Goal: Information Seeking & Learning: Understand process/instructions

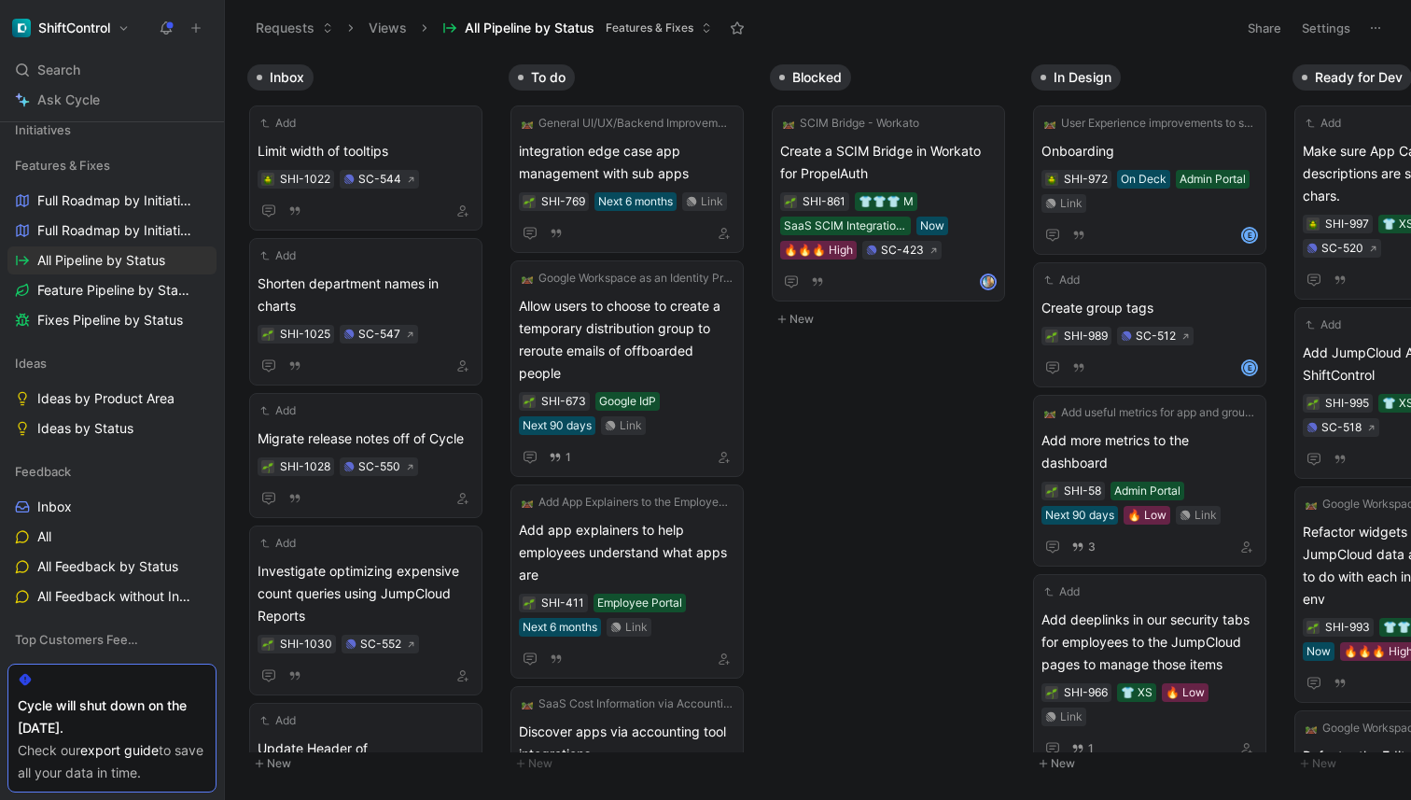
scroll to position [143, 0]
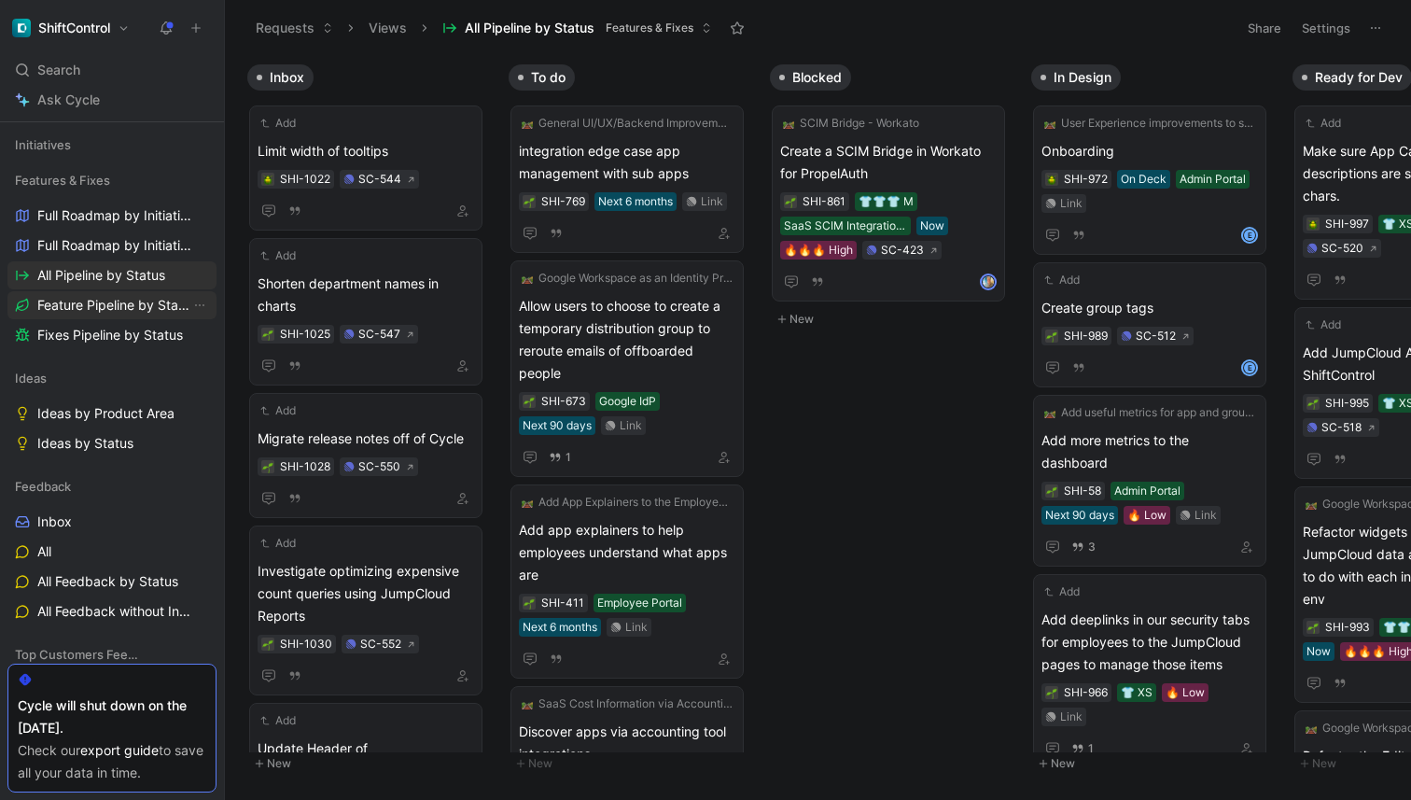
click at [119, 302] on span "Feature Pipeline by Status" at bounding box center [113, 305] width 153 height 19
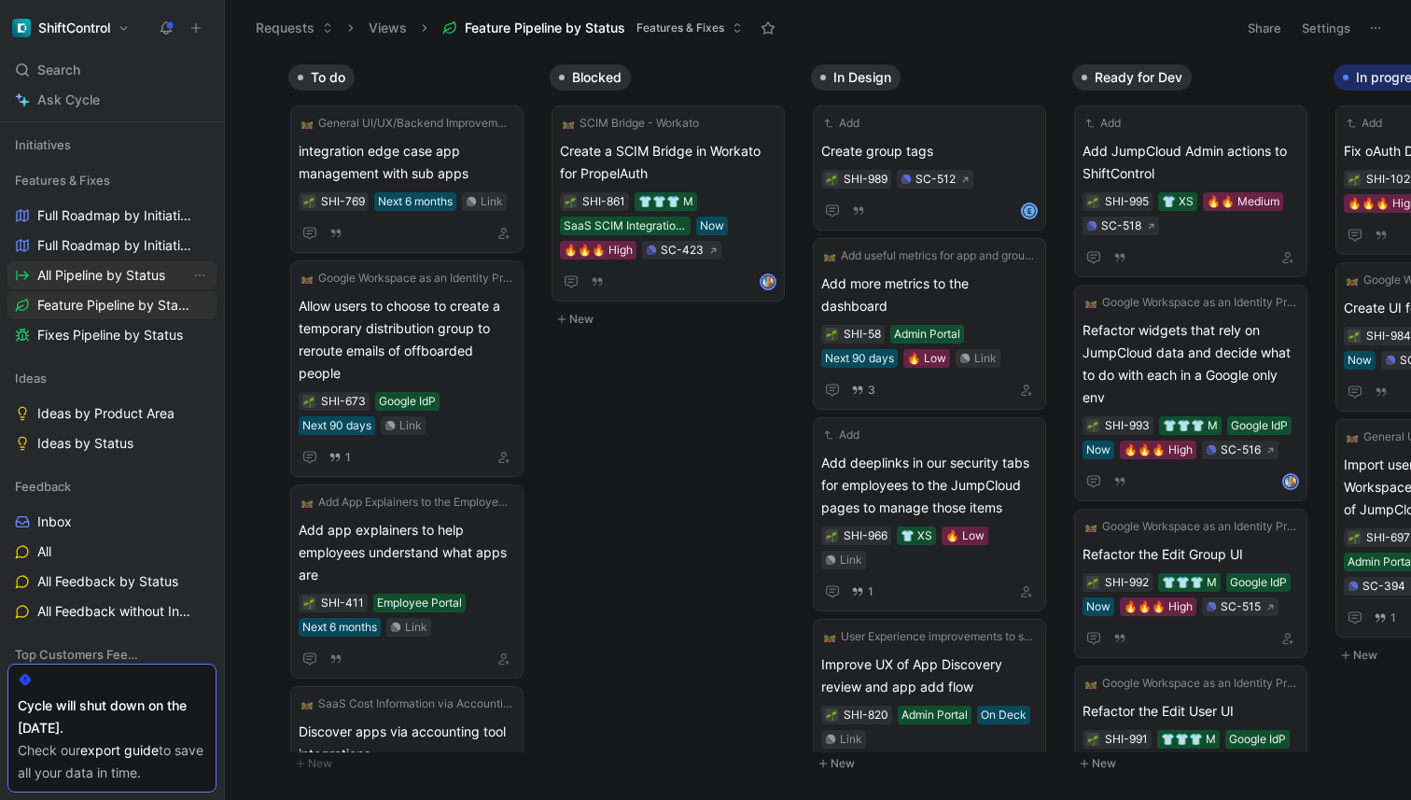
click at [64, 288] on link "All Pipeline by Status" at bounding box center [111, 275] width 209 height 28
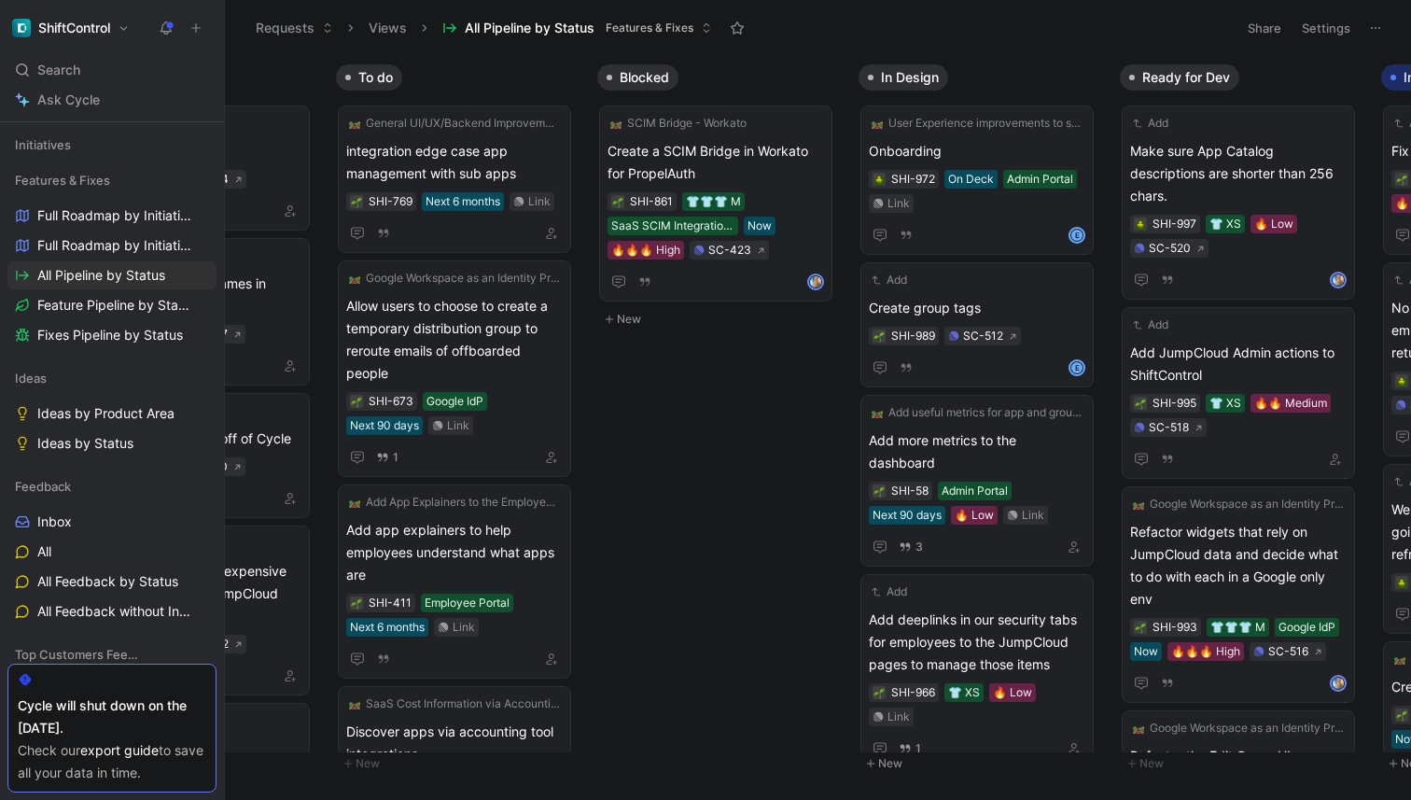
scroll to position [0, 224]
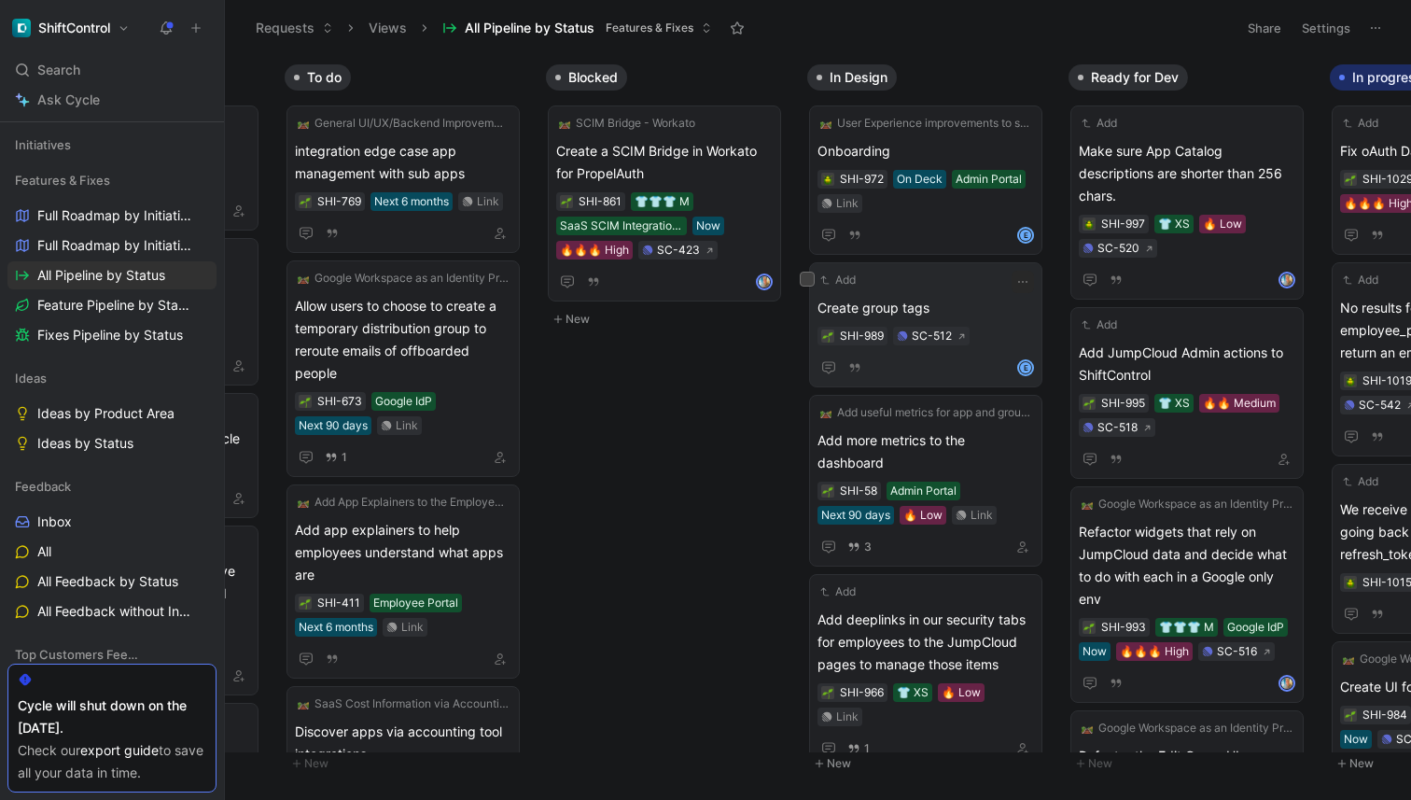
click at [976, 299] on span "Create group tags" at bounding box center [926, 308] width 217 height 22
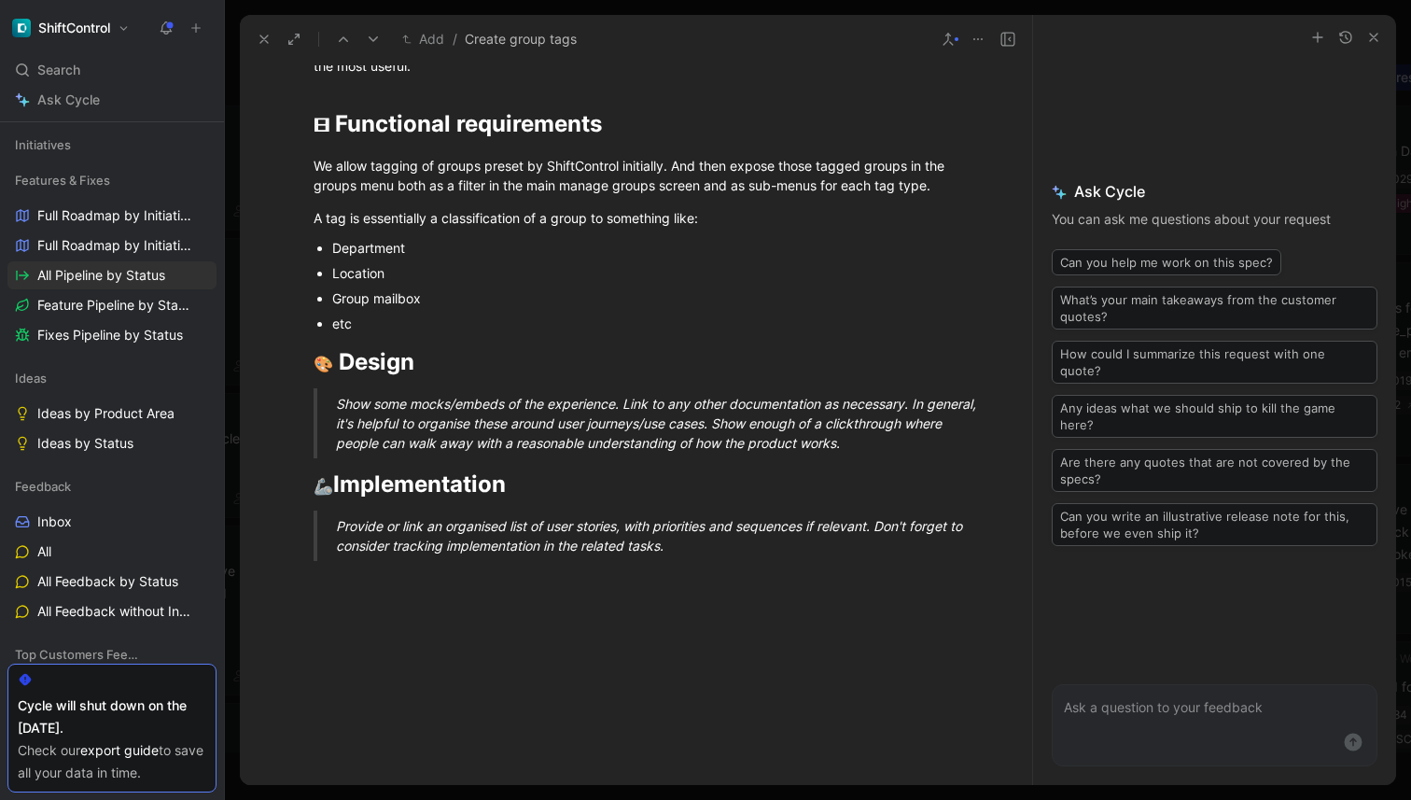
scroll to position [657, 0]
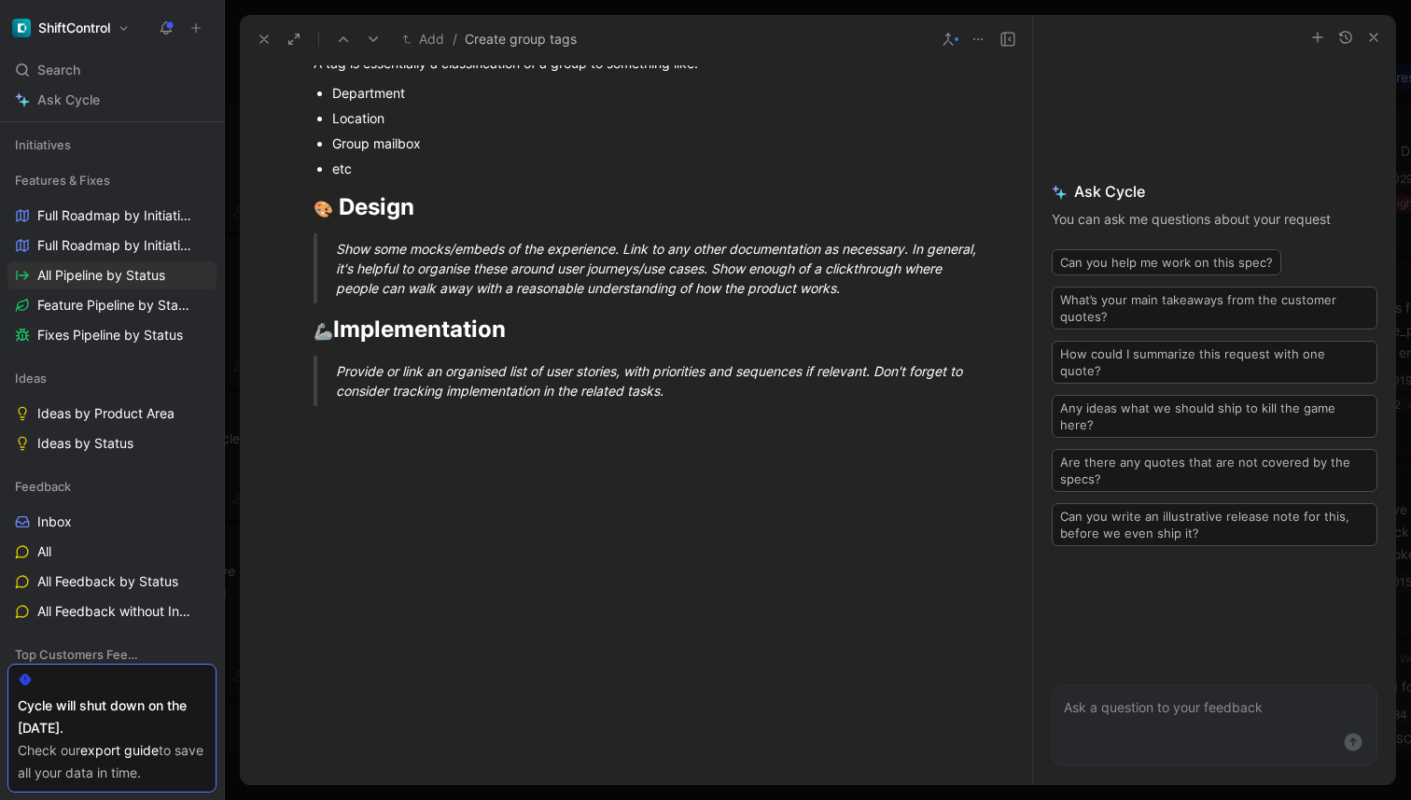
click at [731, 568] on div at bounding box center [636, 541] width 793 height 240
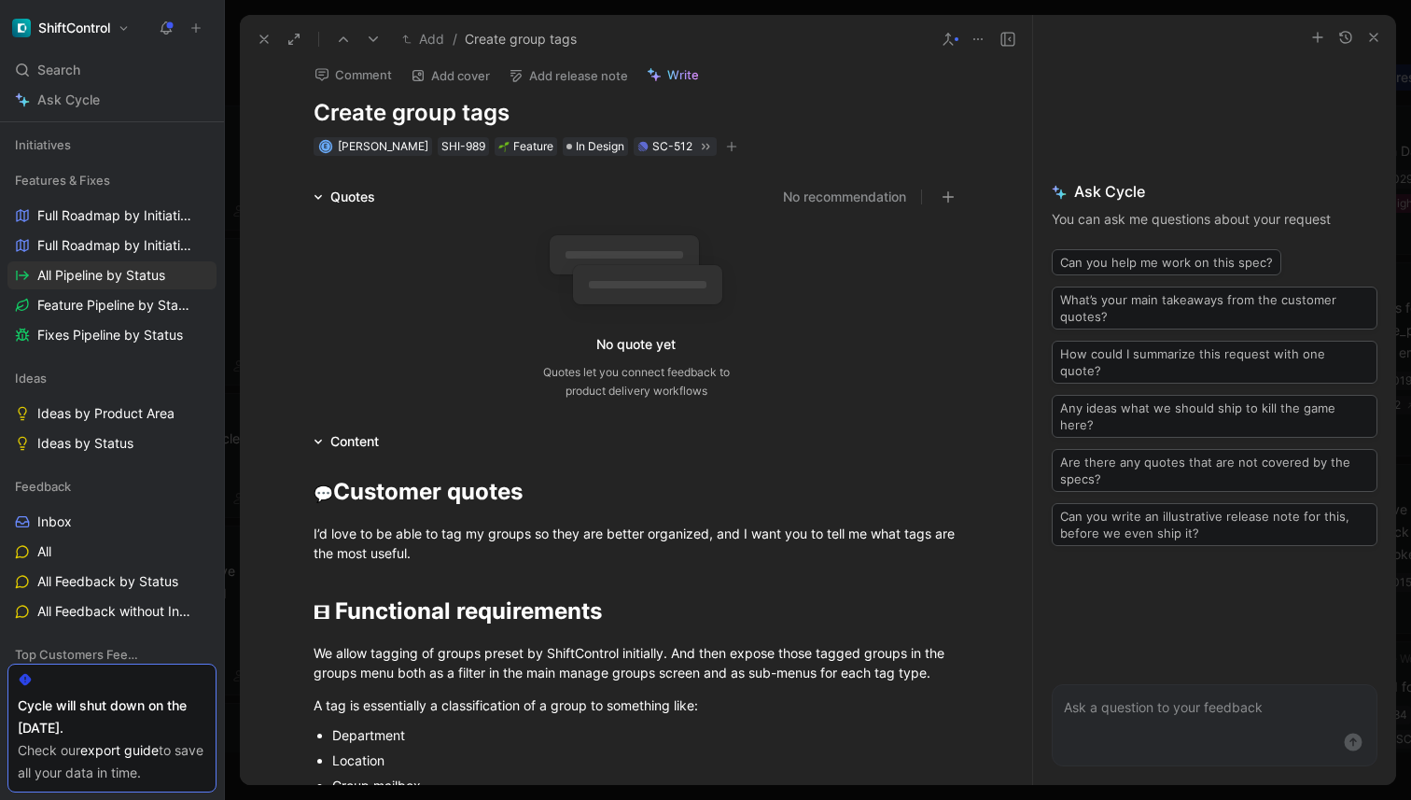
scroll to position [0, 0]
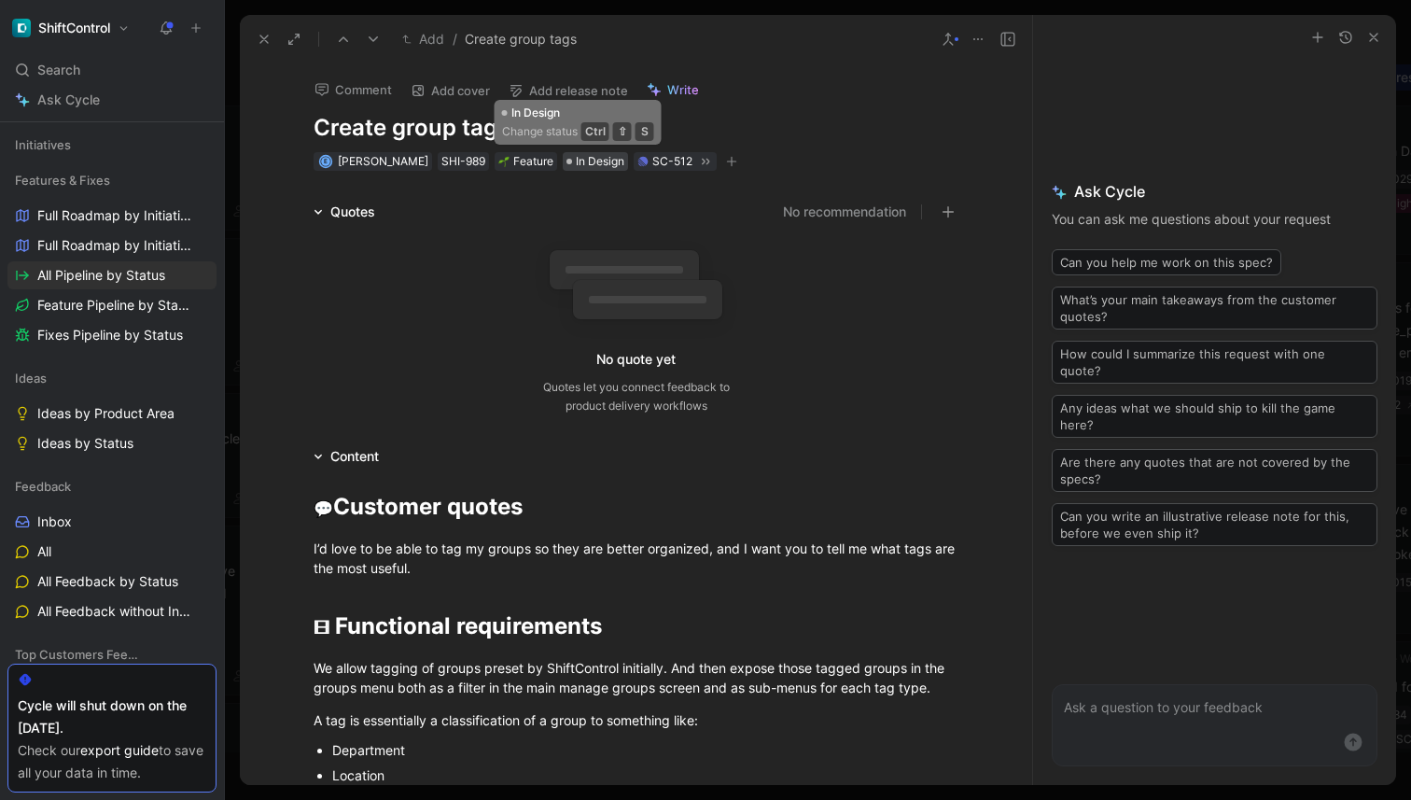
click at [586, 164] on span "In Design" at bounding box center [600, 161] width 49 height 19
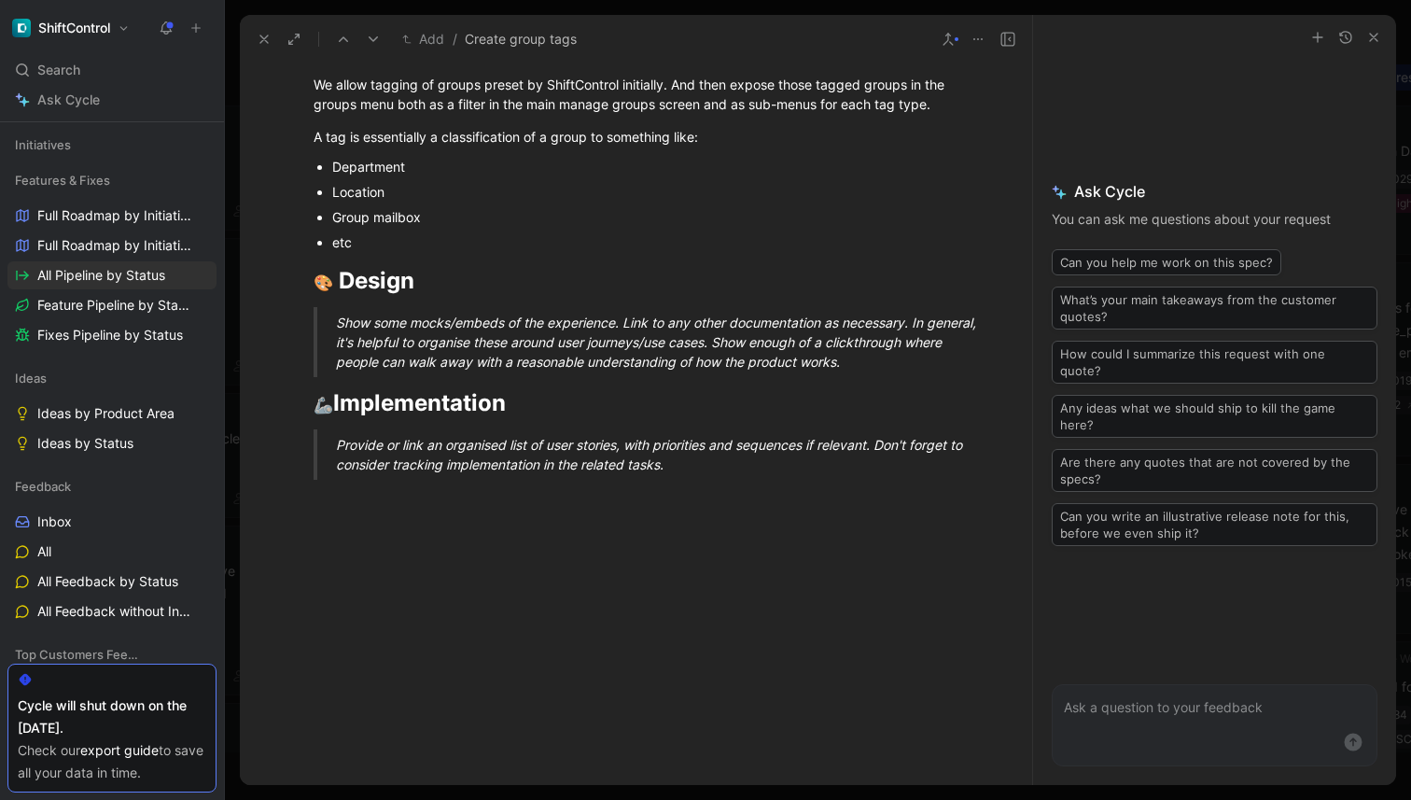
scroll to position [712, 0]
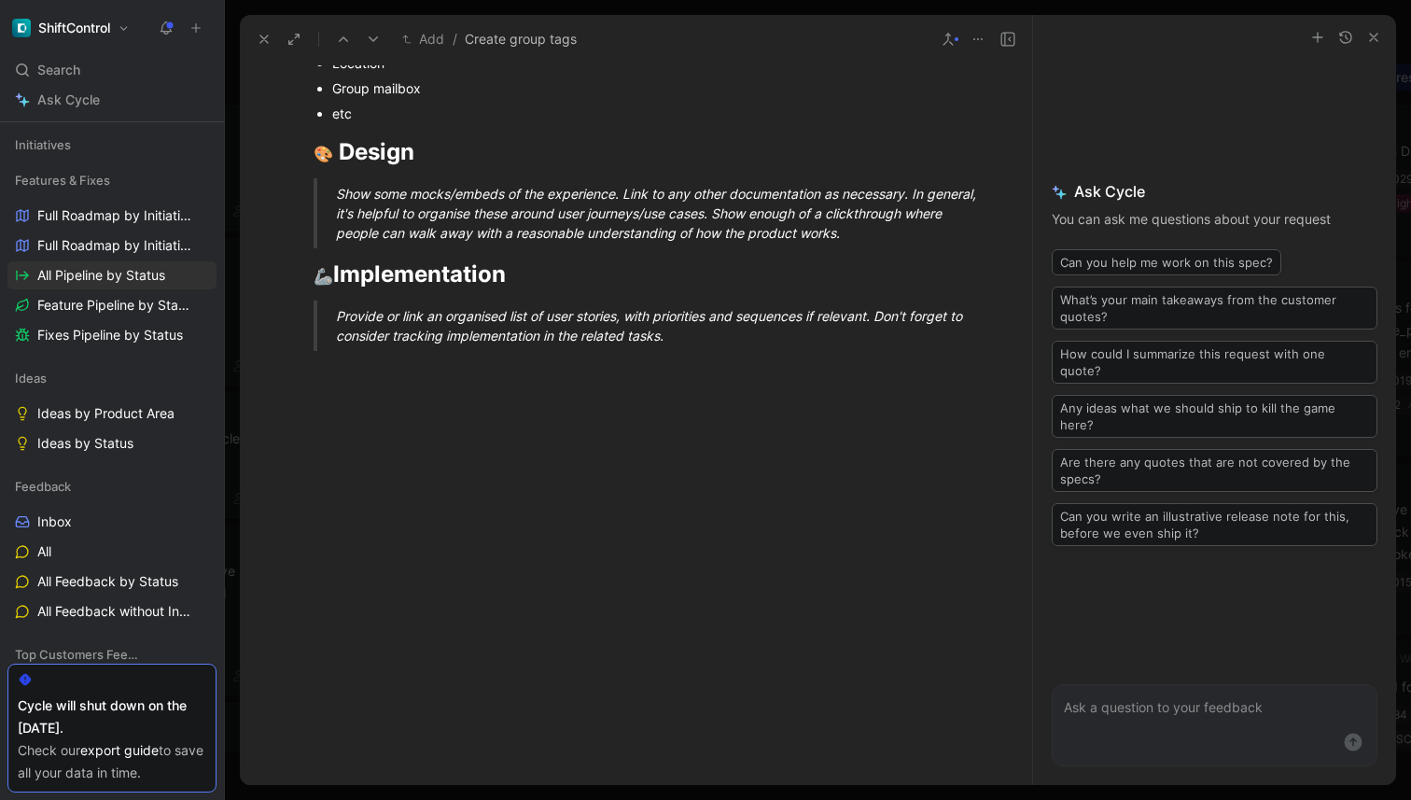
click at [617, 554] on div at bounding box center [636, 486] width 793 height 240
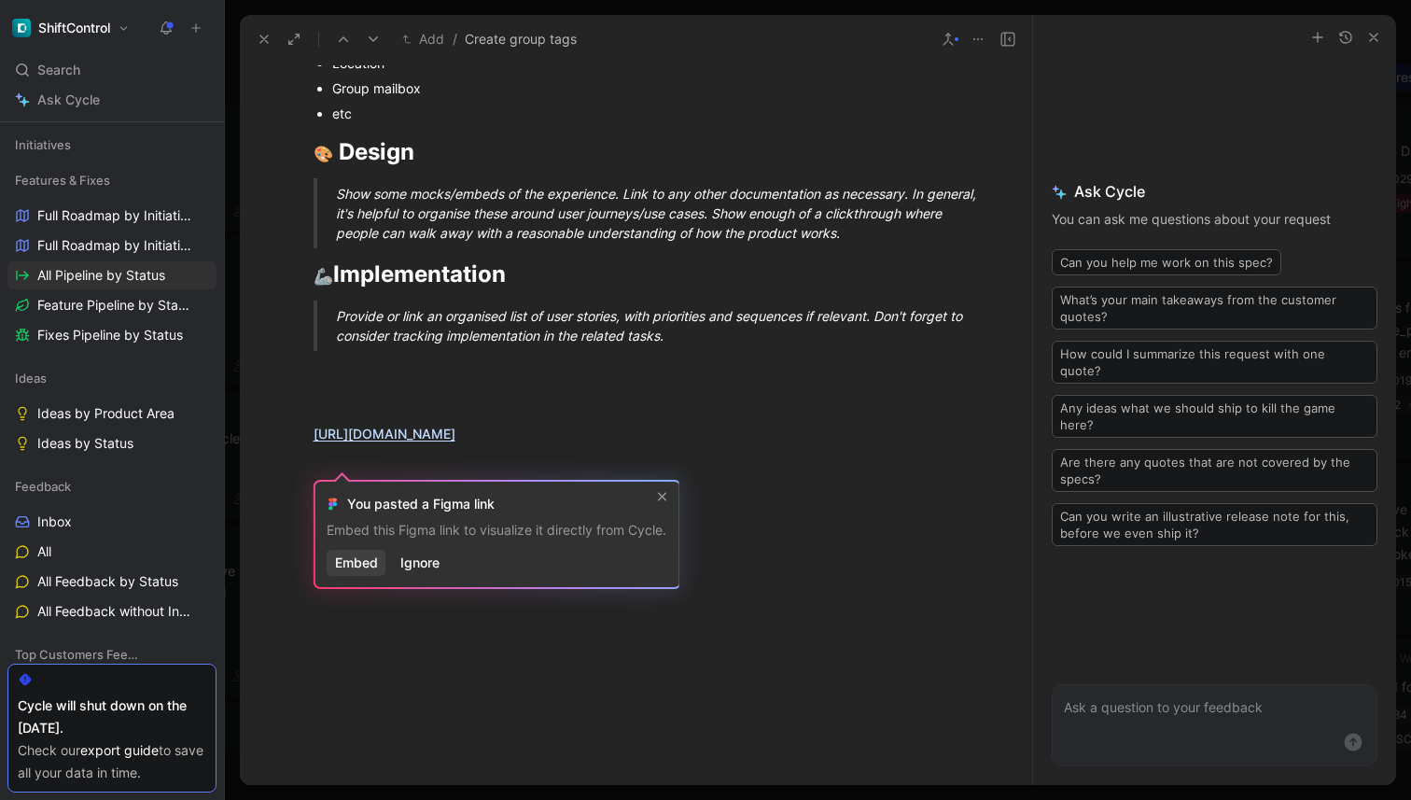
click at [371, 558] on span "Embed" at bounding box center [356, 563] width 43 height 22
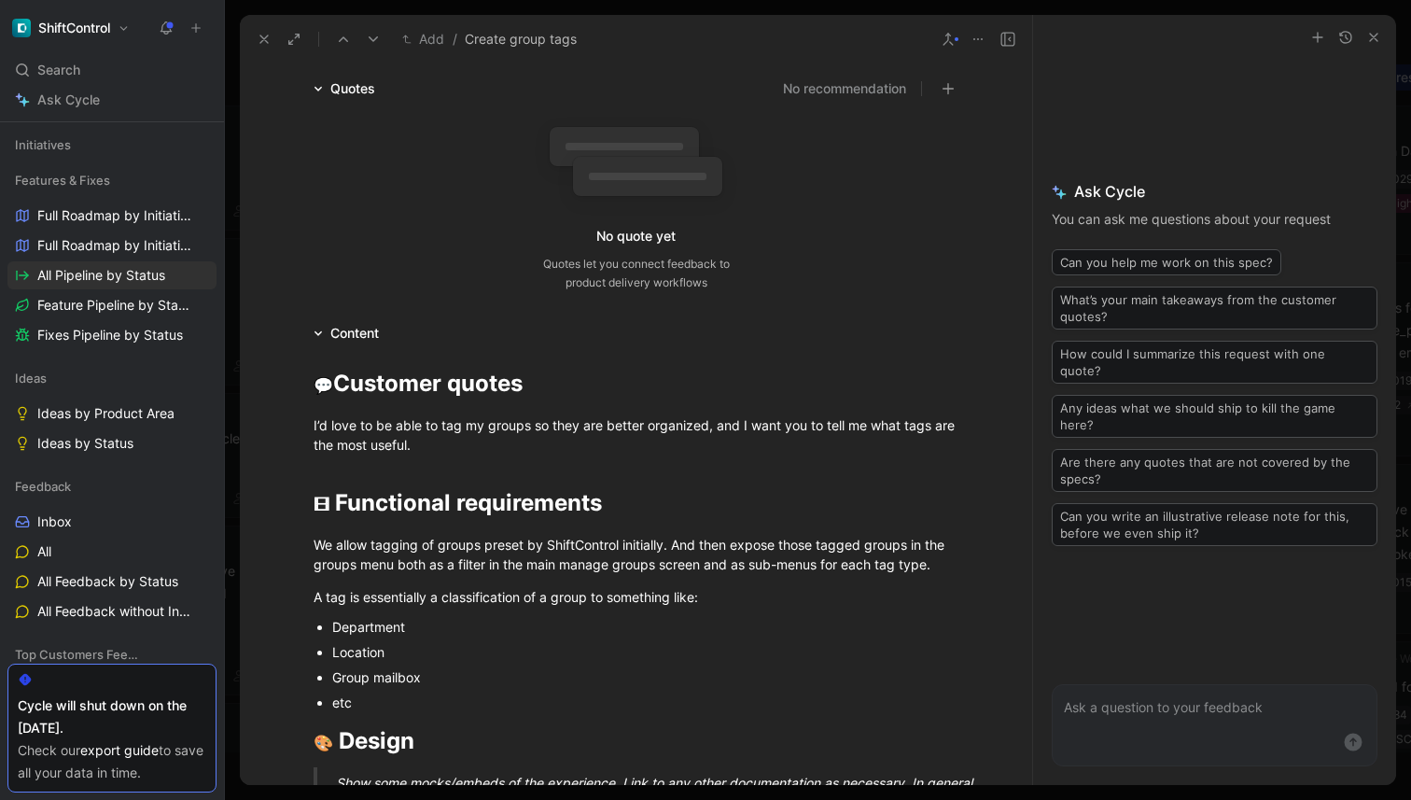
scroll to position [0, 0]
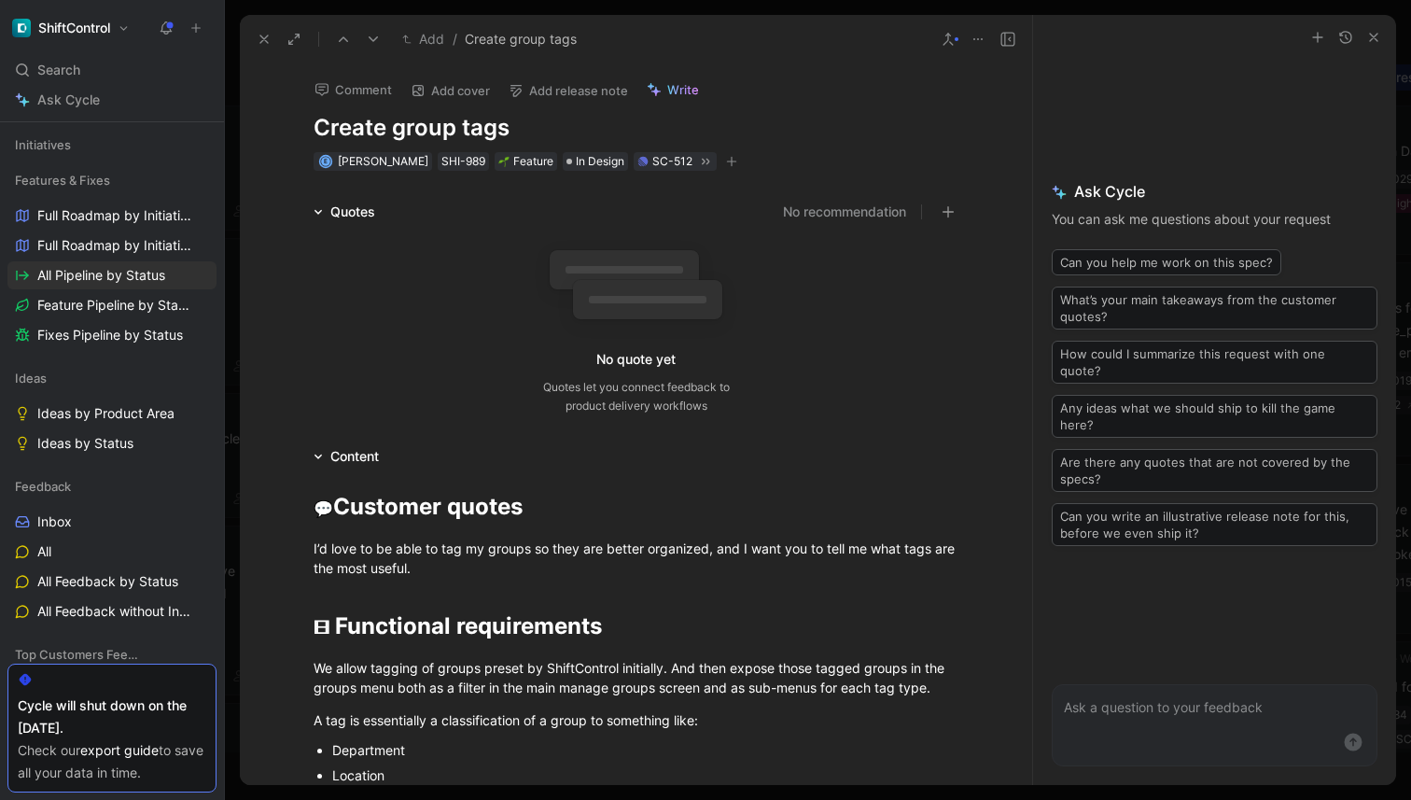
click at [894, 318] on div "No quote yet Quotes let you connect feedback to product delivery workflows" at bounding box center [637, 326] width 646 height 177
click at [318, 204] on div "Quotes" at bounding box center [344, 212] width 77 height 22
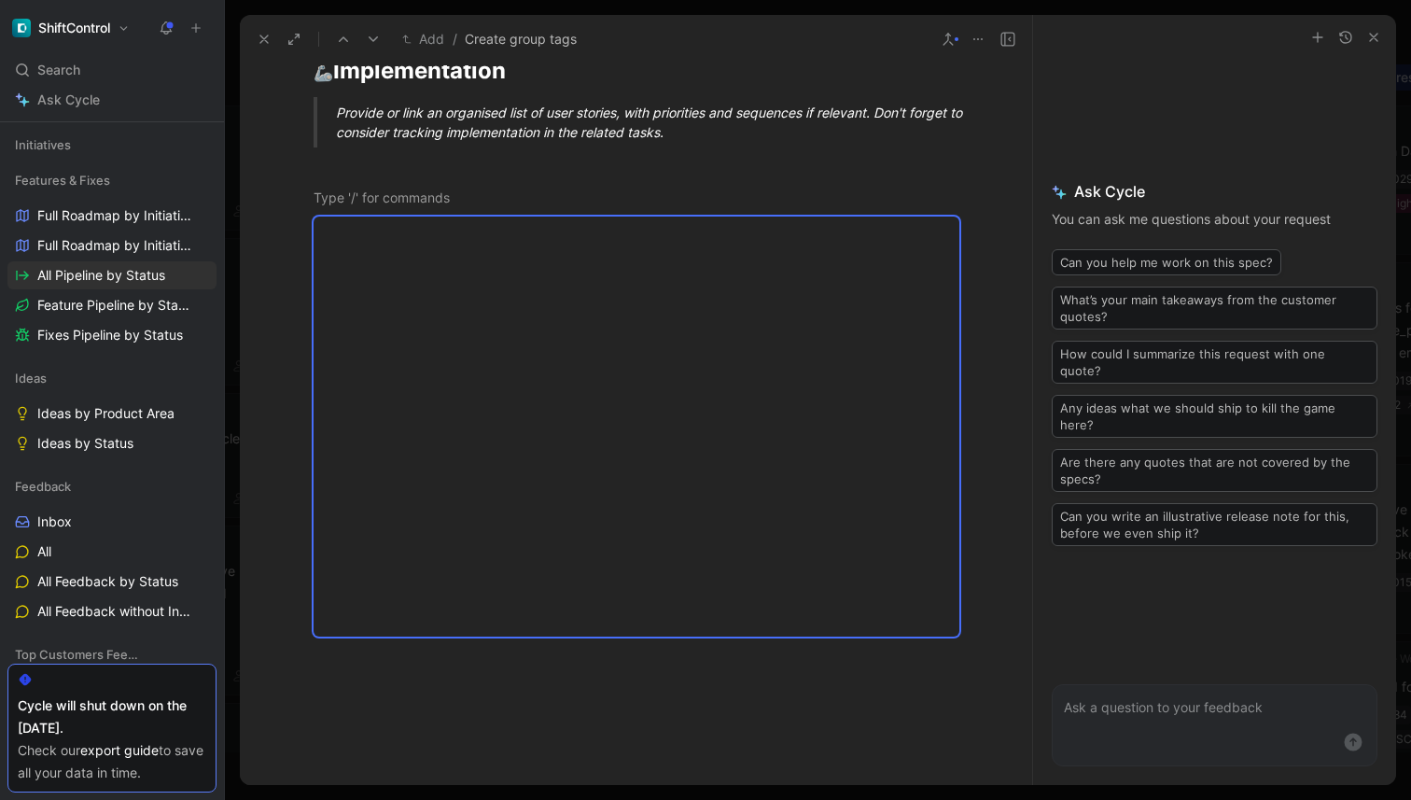
scroll to position [728, 0]
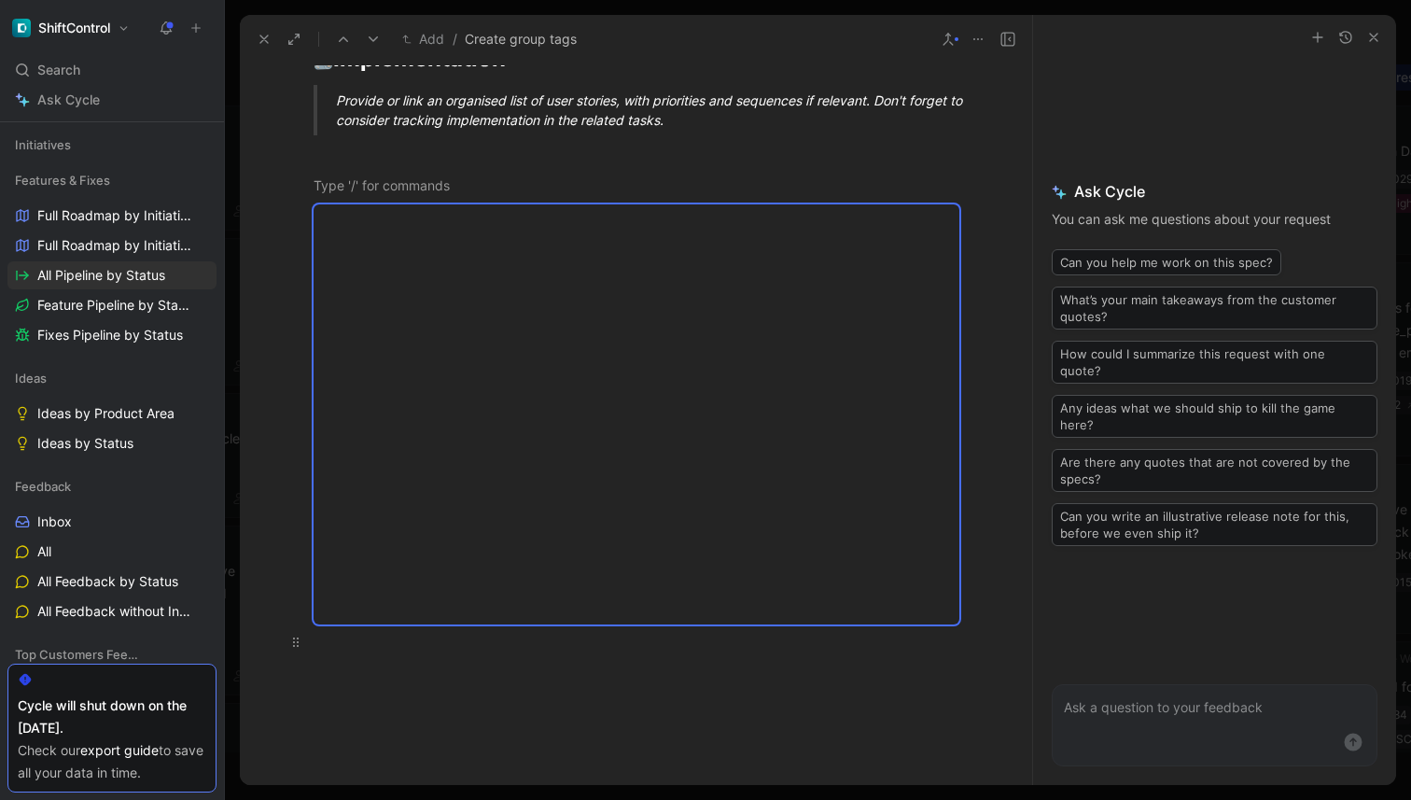
click at [582, 652] on p at bounding box center [636, 641] width 717 height 31
click at [520, 428] on div at bounding box center [637, 414] width 646 height 420
click at [1370, 34] on use "button" at bounding box center [1373, 37] width 7 height 7
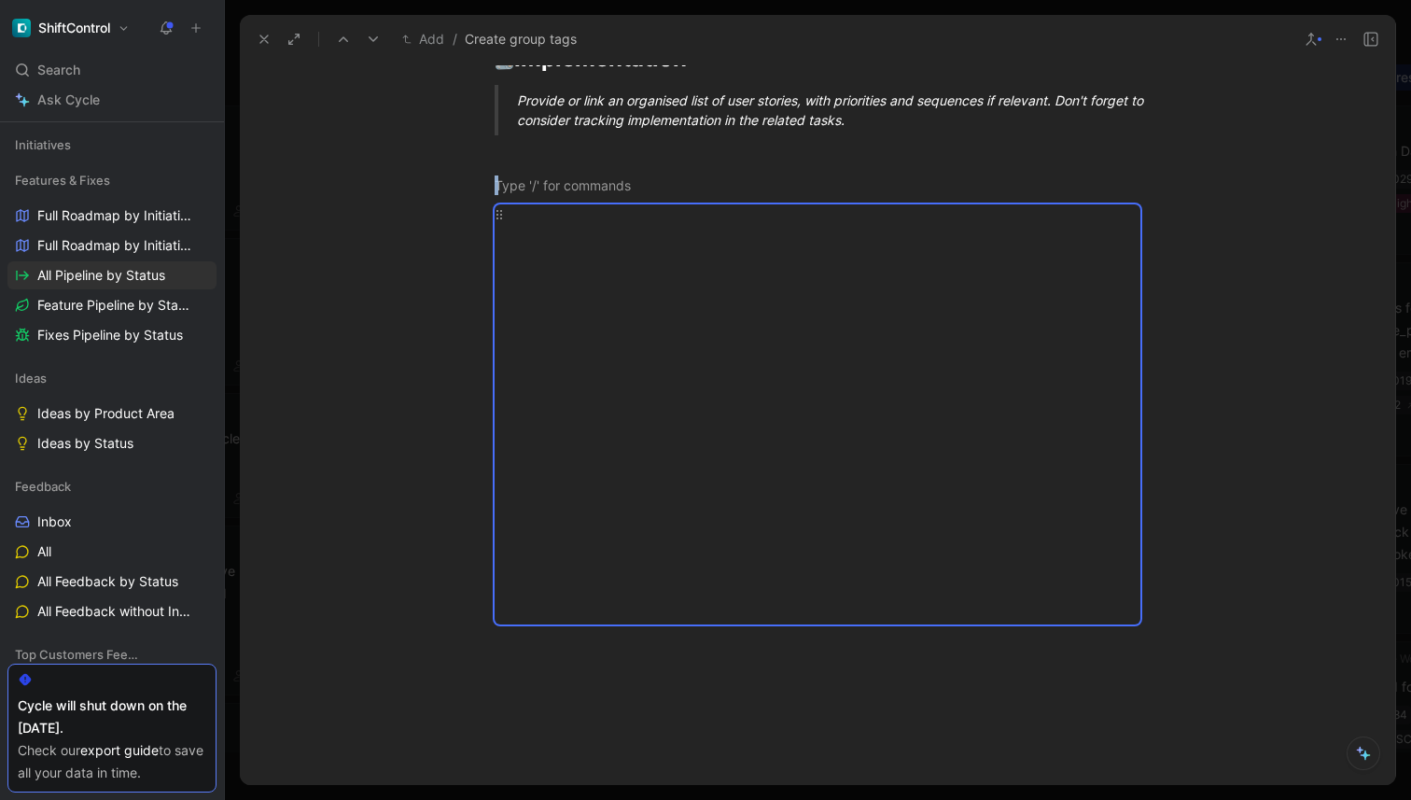
click at [263, 39] on use at bounding box center [263, 38] width 7 height 7
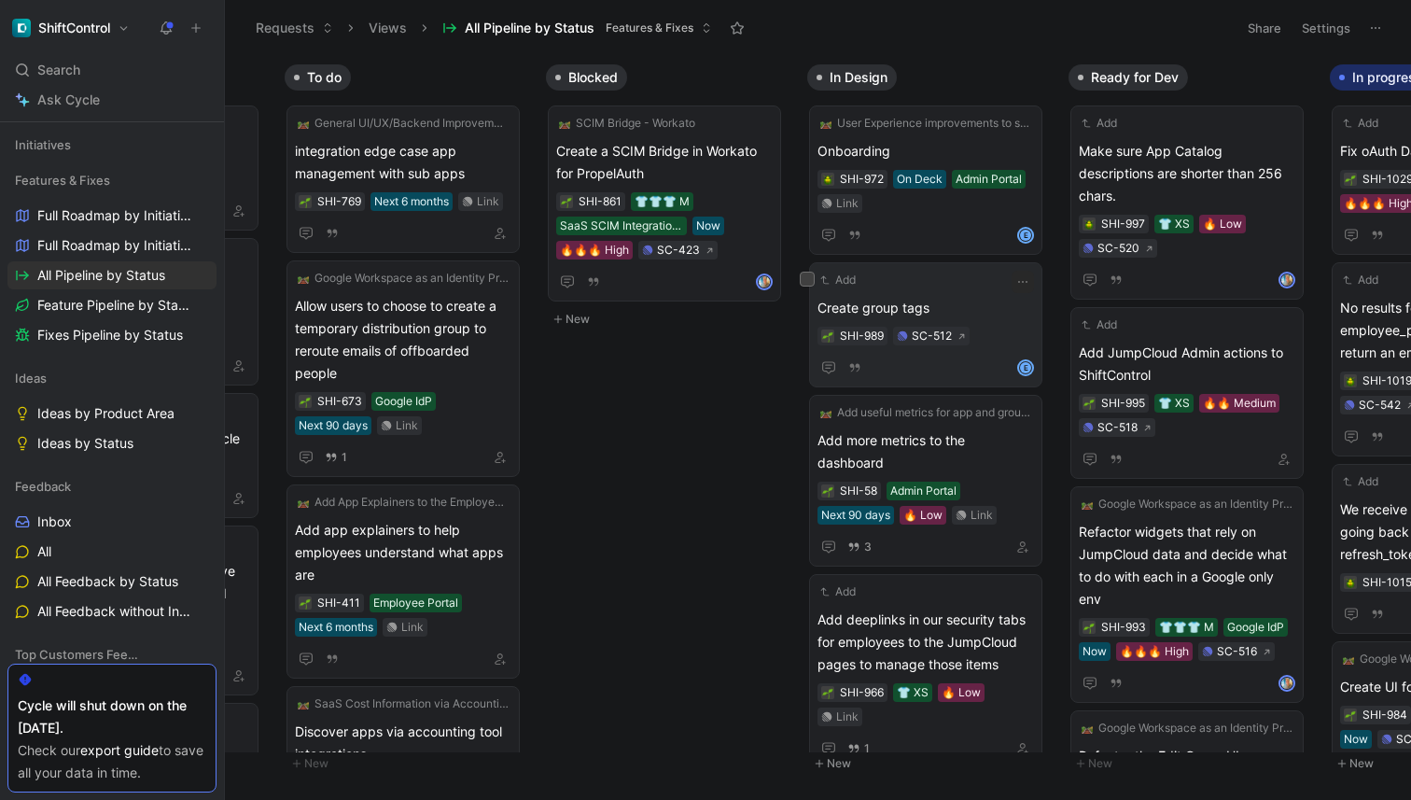
click at [946, 290] on div "Add Create group tags SHI-989 SC-512 E" at bounding box center [926, 325] width 217 height 108
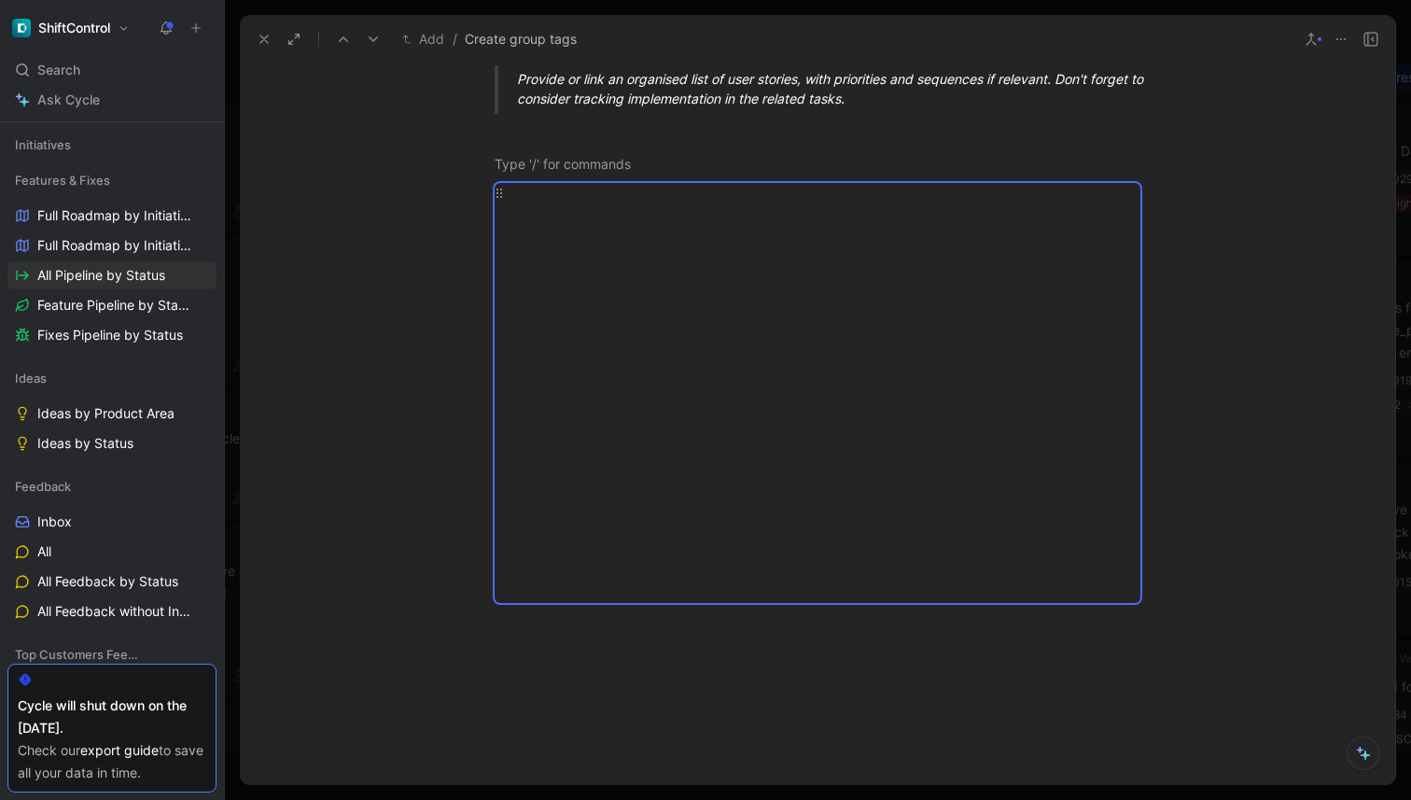
scroll to position [611, 0]
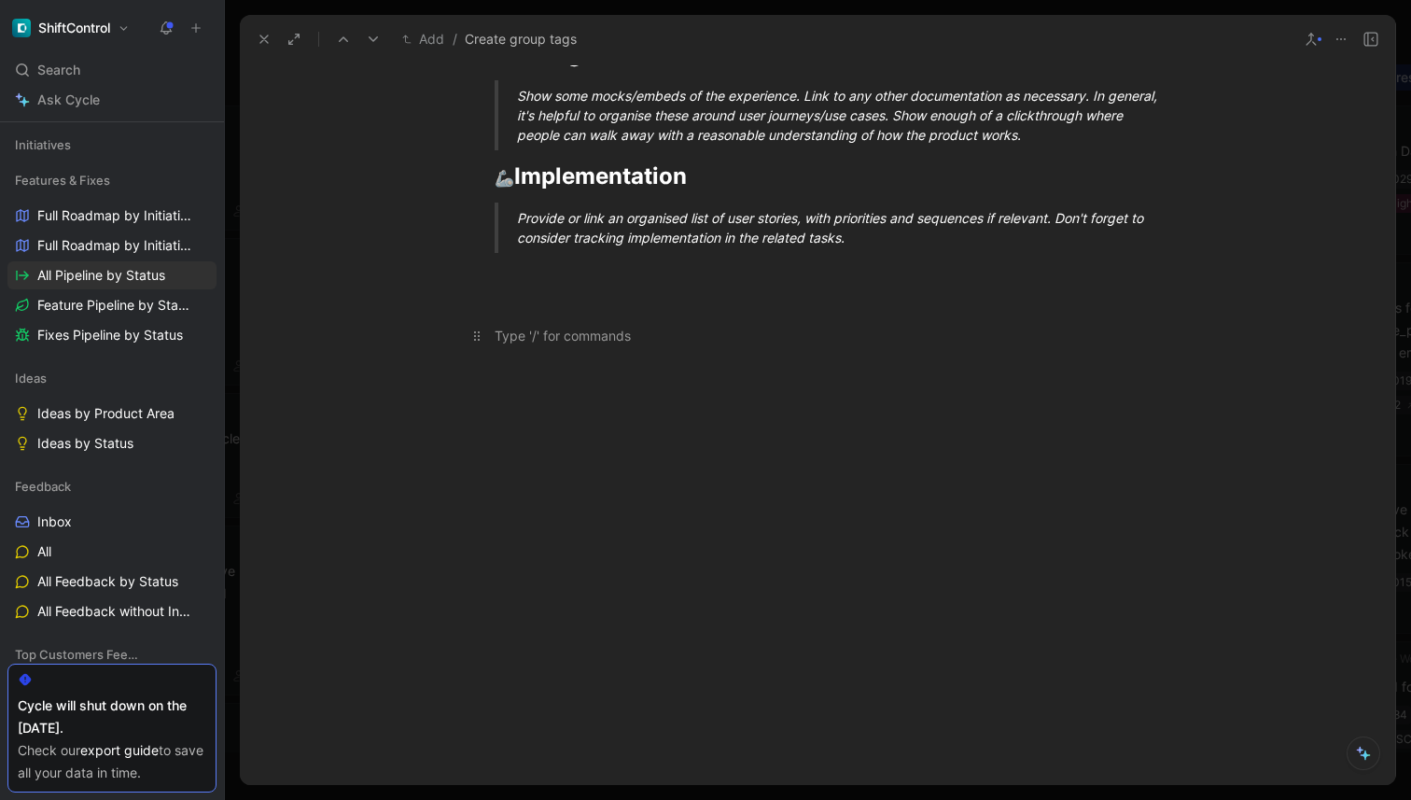
click at [568, 345] on p at bounding box center [817, 335] width 717 height 31
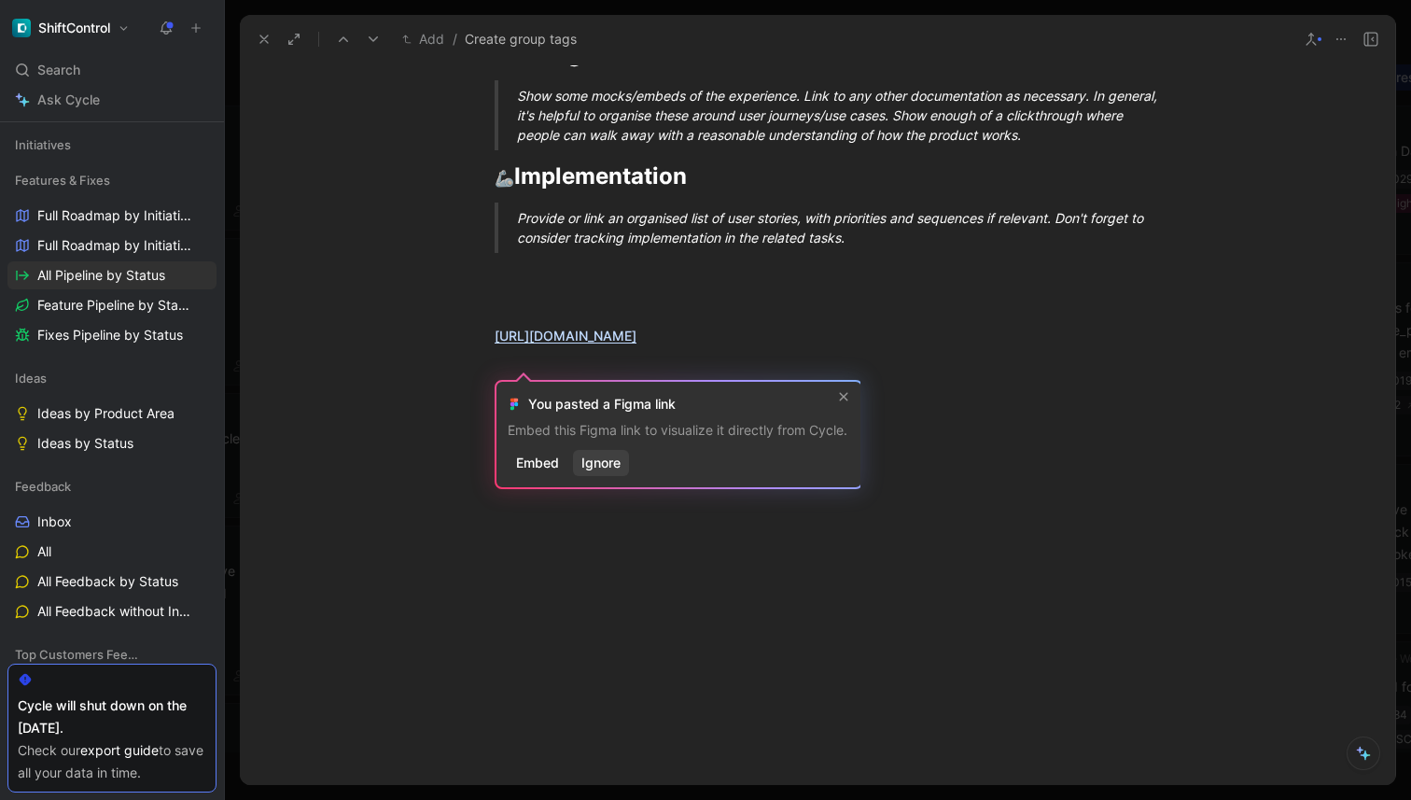
click at [602, 450] on button "Ignore" at bounding box center [601, 463] width 56 height 26
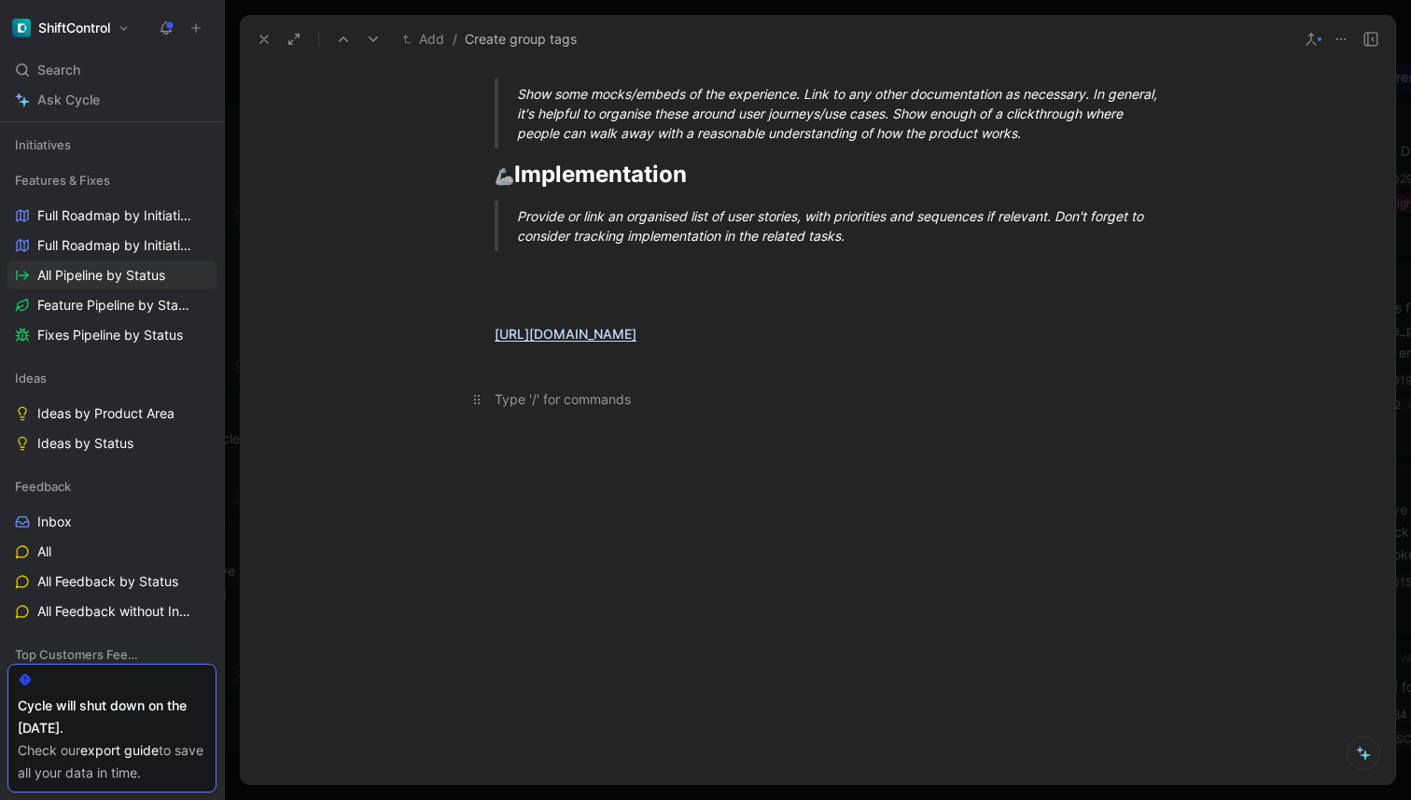
click at [532, 409] on div at bounding box center [818, 399] width 646 height 20
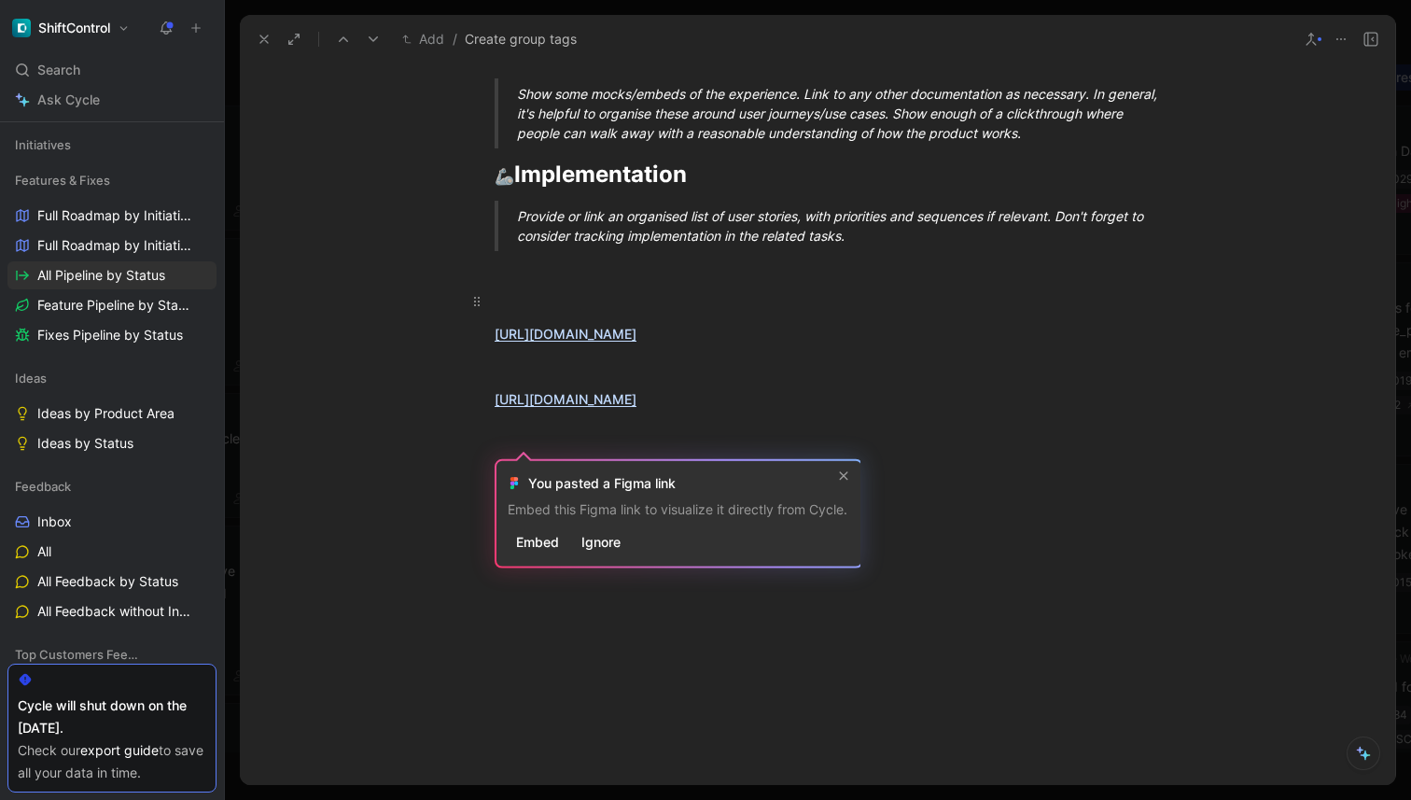
click at [526, 298] on div at bounding box center [818, 301] width 646 height 20
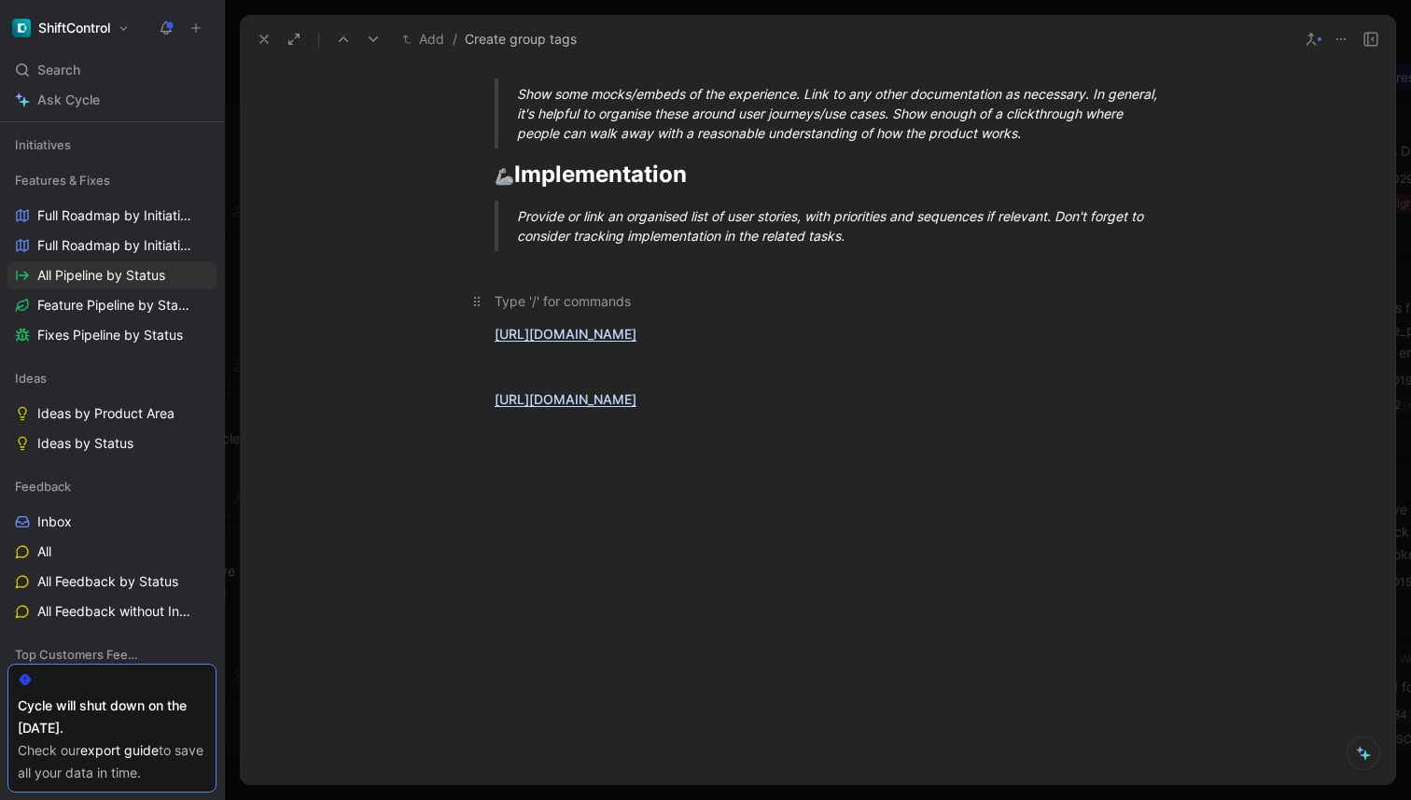
click at [524, 305] on div at bounding box center [818, 301] width 646 height 20
click at [517, 376] on div at bounding box center [818, 367] width 646 height 20
click at [749, 369] on div "💬 Customer quotes I’d love to be able to tag my groups so they are better organ…" at bounding box center [818, 43] width 1156 height 774
click at [495, 376] on div "Group tag in settings" at bounding box center [818, 367] width 646 height 20
click at [526, 414] on p "Group tag in settings" at bounding box center [817, 399] width 717 height 31
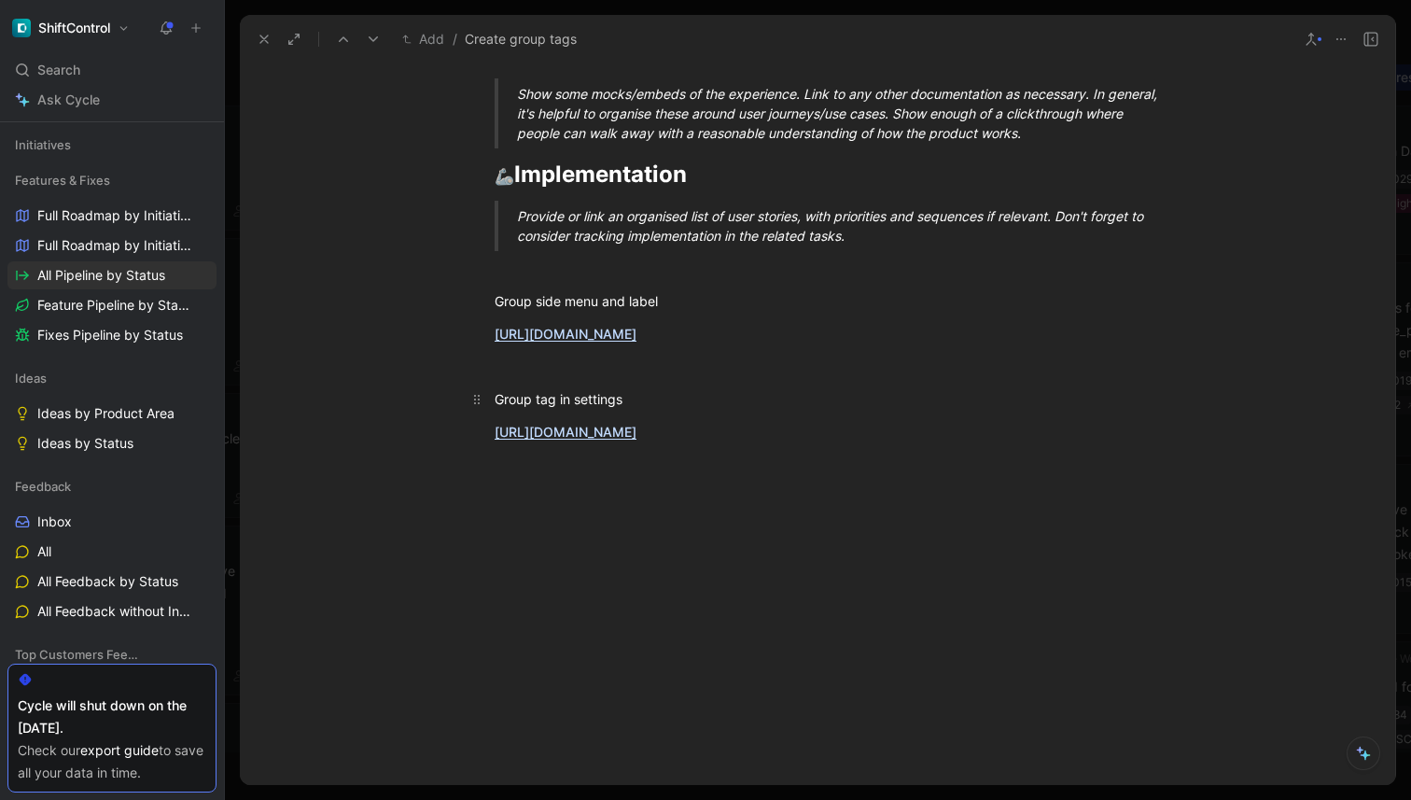
click at [526, 409] on div "Group tag in settings" at bounding box center [818, 399] width 646 height 20
click at [398, 355] on icon "button" at bounding box center [400, 349] width 9 height 11
click at [552, 309] on div "Group side menu and label" at bounding box center [818, 301] width 646 height 20
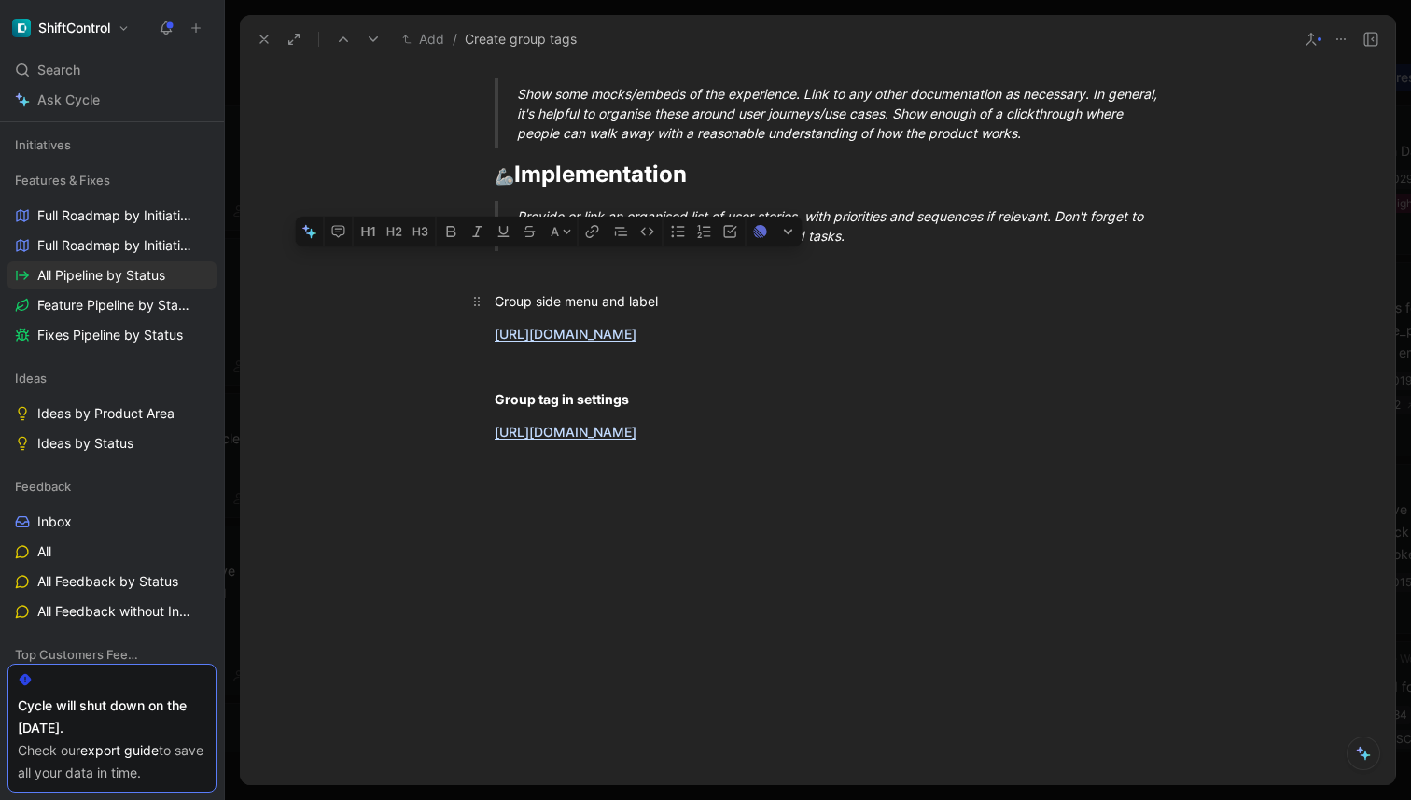
click at [552, 309] on div "Group side menu and label" at bounding box center [818, 301] width 646 height 20
click at [475, 237] on icon "button" at bounding box center [478, 231] width 9 height 11
click at [402, 462] on div "💬 Customer quotes I’d love to be able to tag my groups so they are better organ…" at bounding box center [818, 59] width 1156 height 807
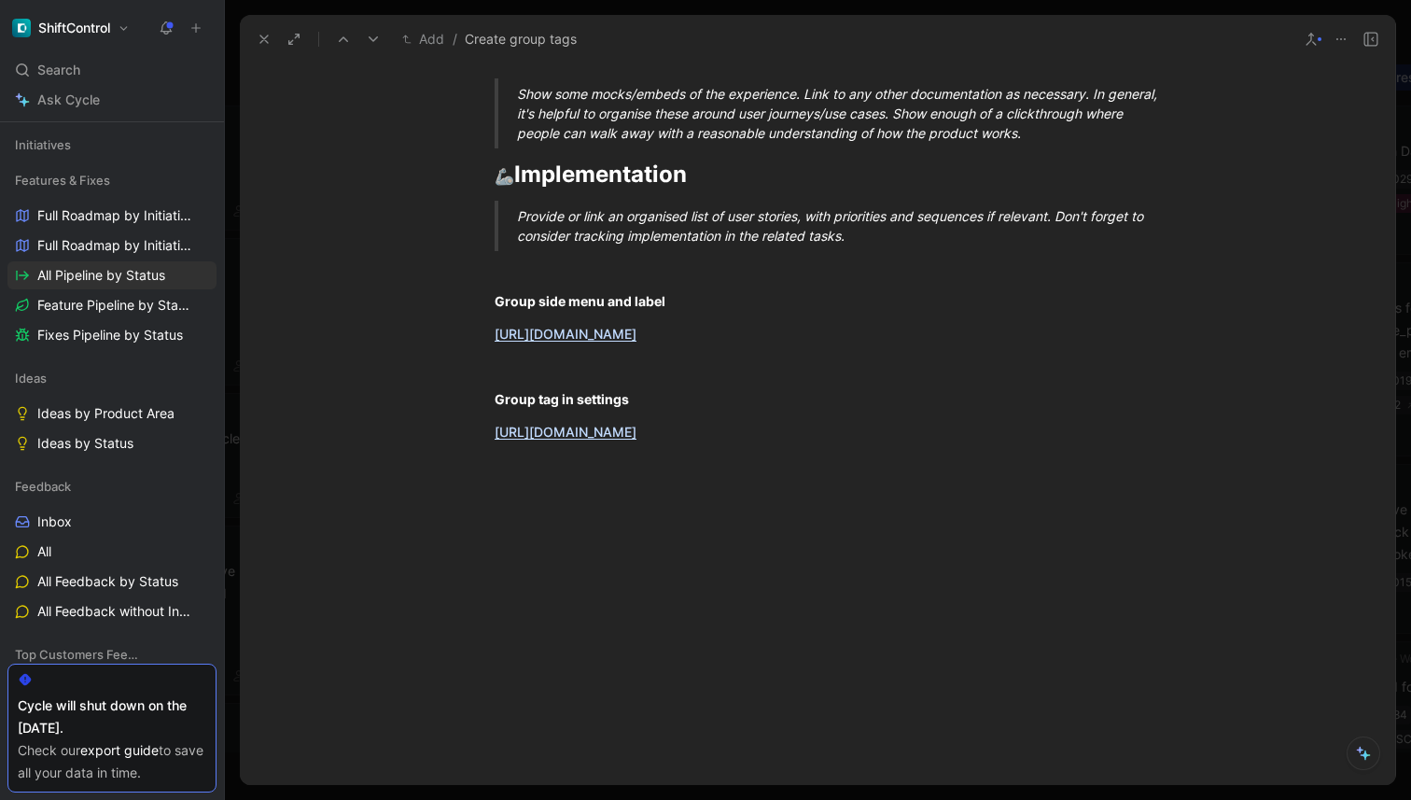
click at [990, 587] on div at bounding box center [818, 582] width 1156 height 240
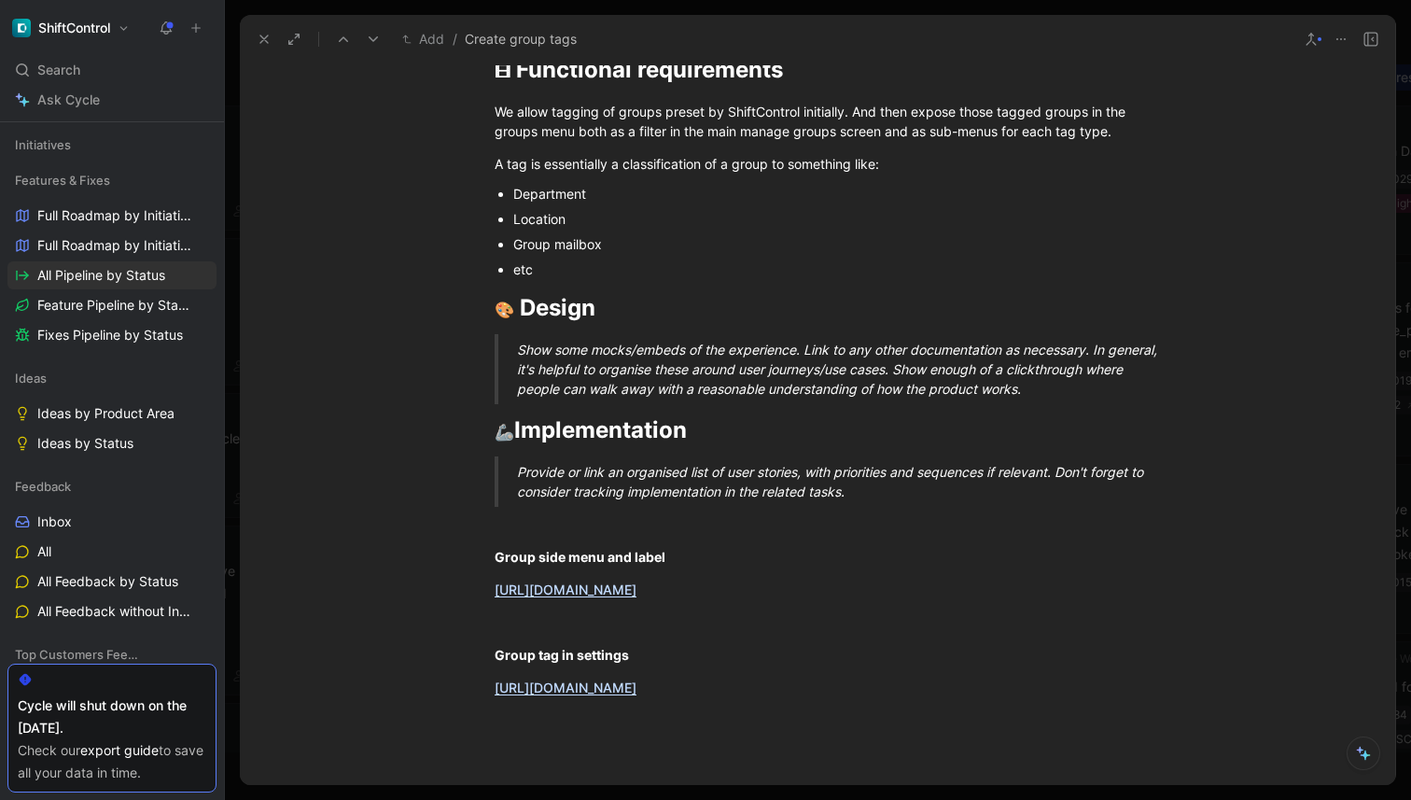
scroll to position [437, 0]
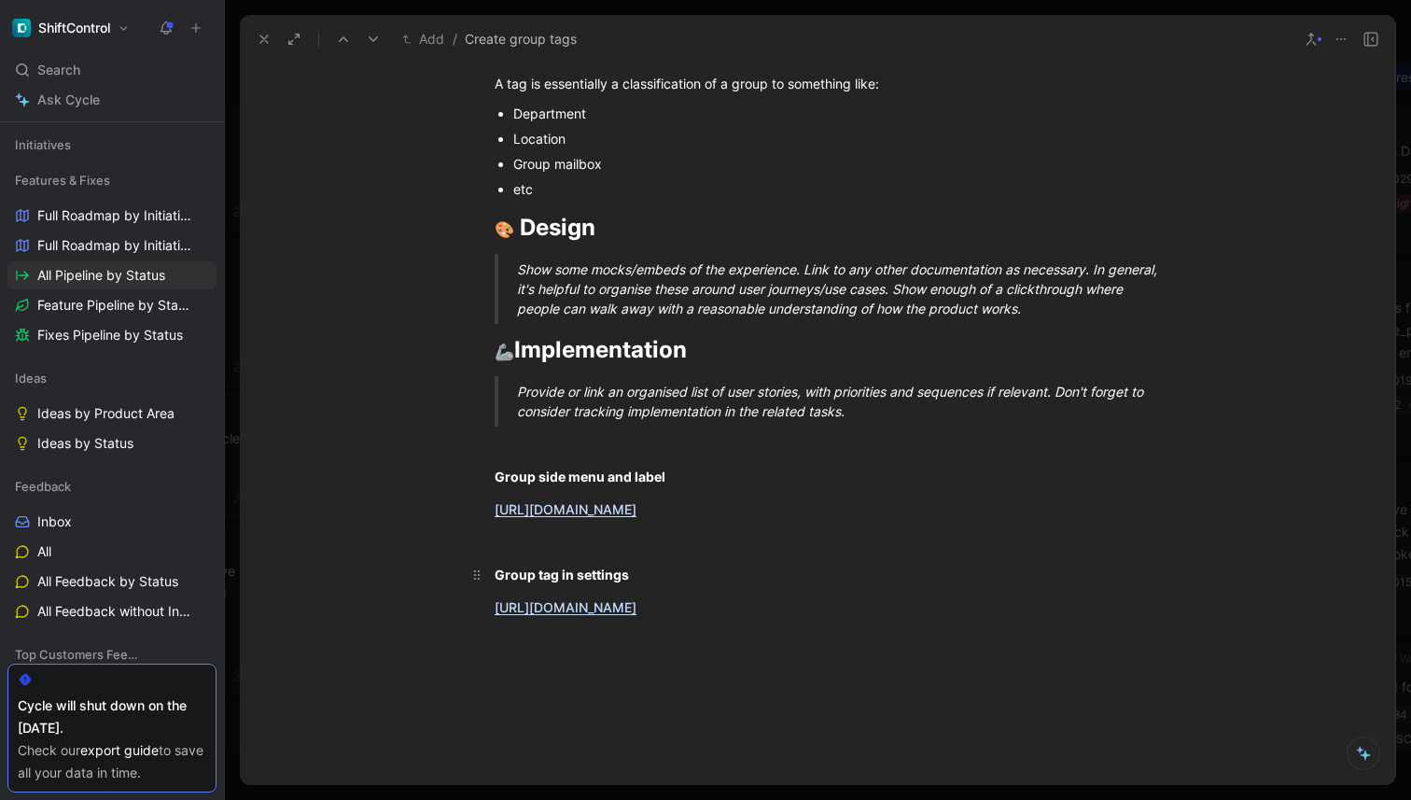
click at [561, 583] on strong "Group tag in settings" at bounding box center [562, 575] width 134 height 16
click at [356, 185] on div "💬 Customer quotes I’d love to be able to tag my groups so they are better organ…" at bounding box center [818, 234] width 1156 height 807
click at [255, 35] on button at bounding box center [264, 39] width 26 height 26
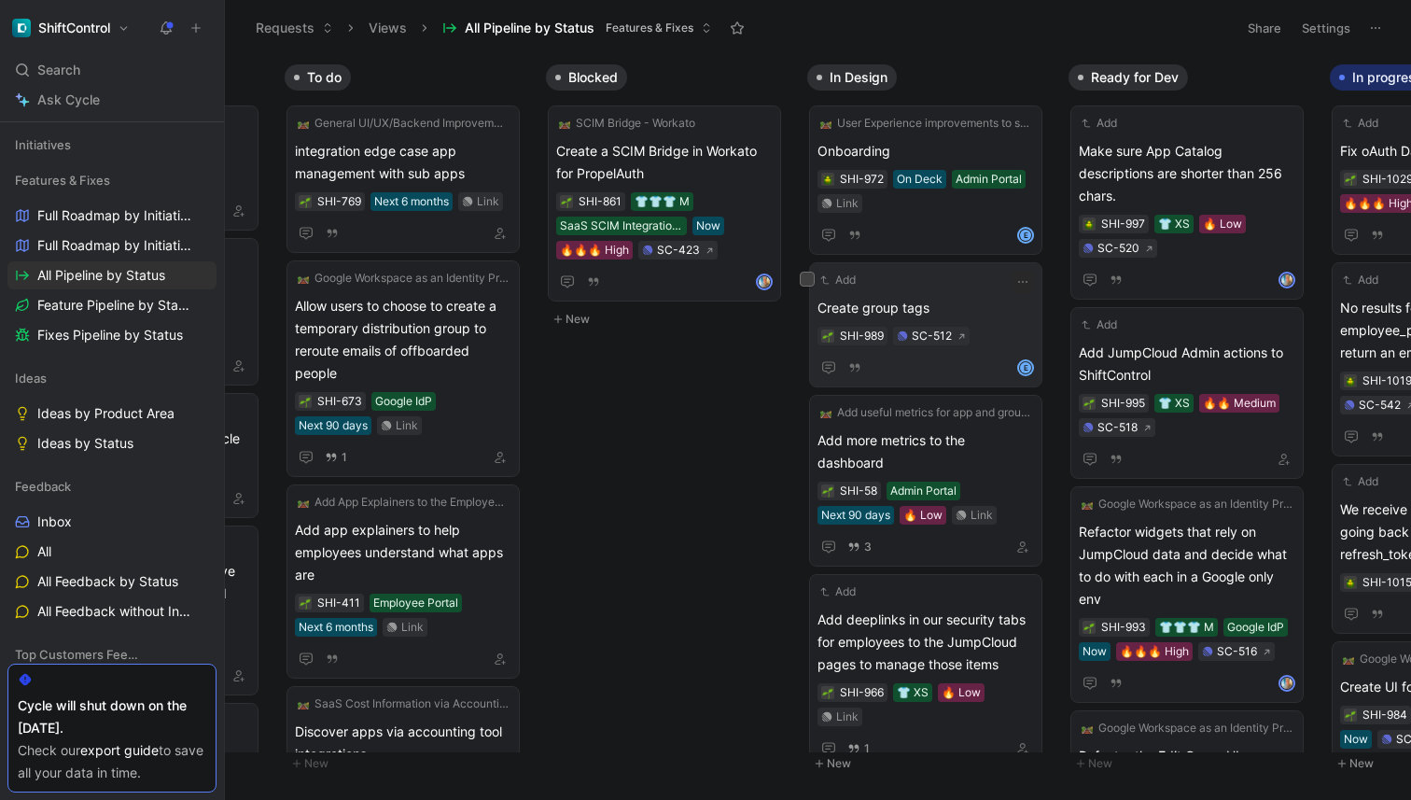
click at [926, 303] on span "Create group tags" at bounding box center [926, 308] width 217 height 22
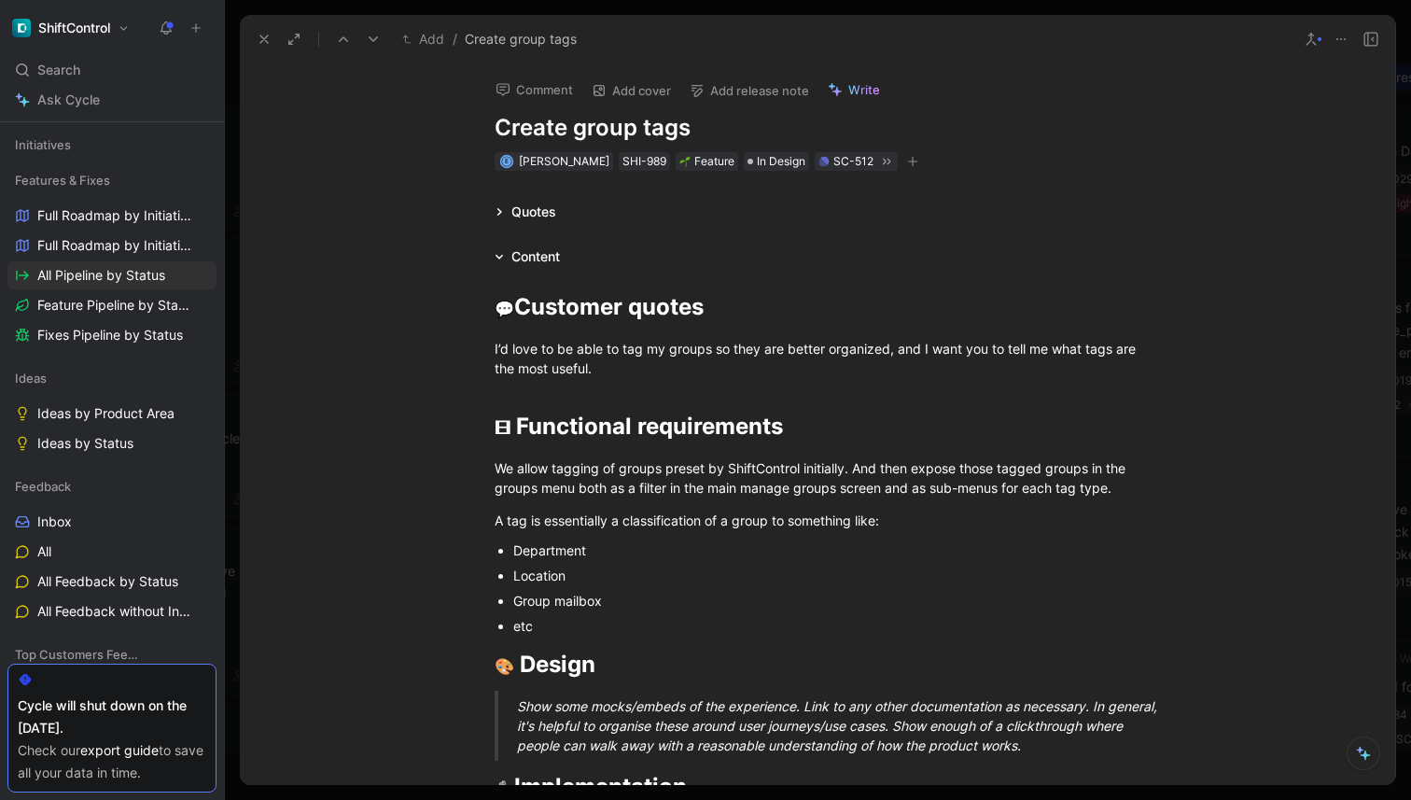
click at [683, 126] on h1 "Create group tags" at bounding box center [818, 128] width 646 height 30
click at [729, 126] on h1 "Create group tags" at bounding box center [818, 128] width 646 height 30
click at [747, 470] on div "We allow tagging of groups preset by ShiftControl initially. And then expose th…" at bounding box center [818, 477] width 646 height 39
click at [269, 39] on icon at bounding box center [264, 39] width 15 height 15
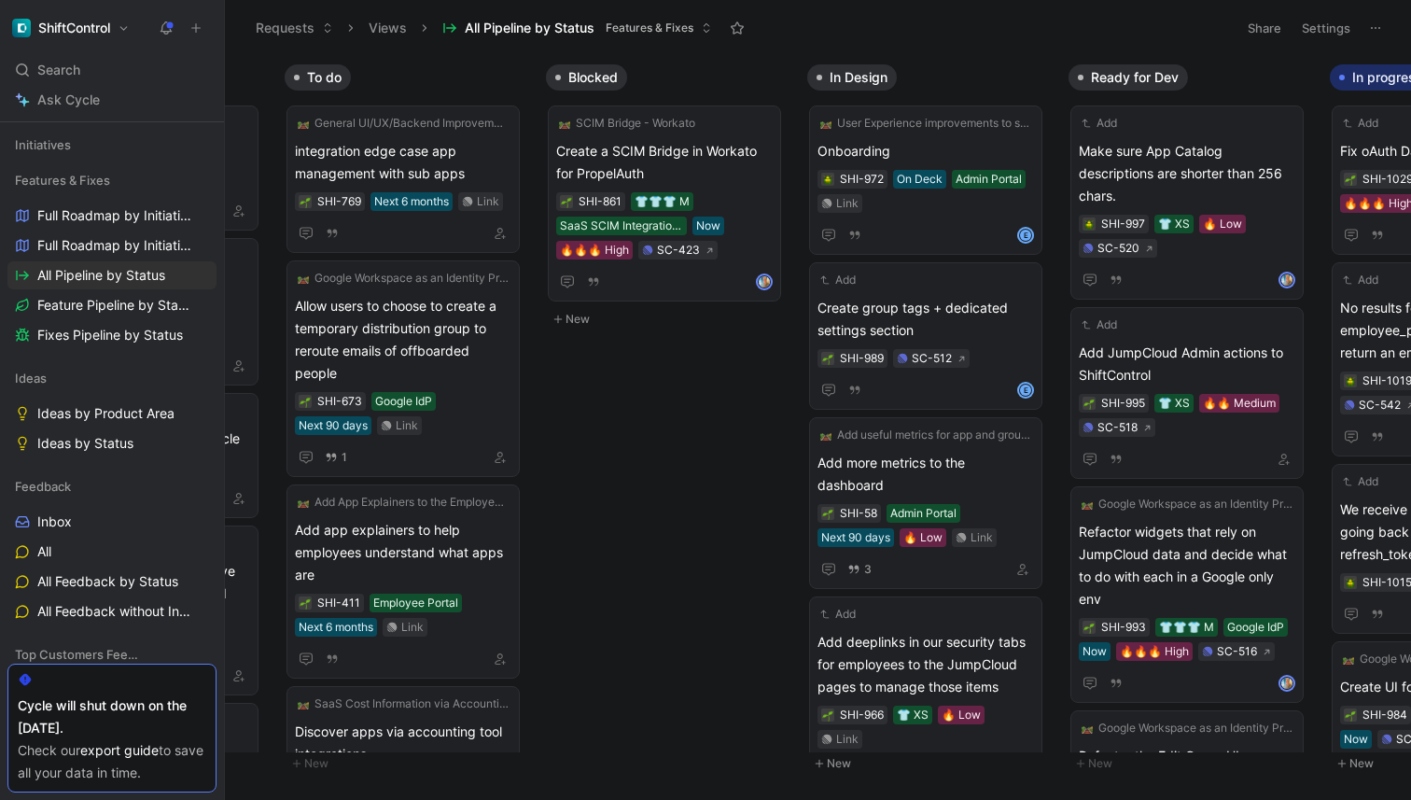
click at [736, 489] on div "Inbox Add Limit width of tooltips SHI-1022 SC-544 Add Shorten department names …" at bounding box center [818, 427] width 1186 height 744
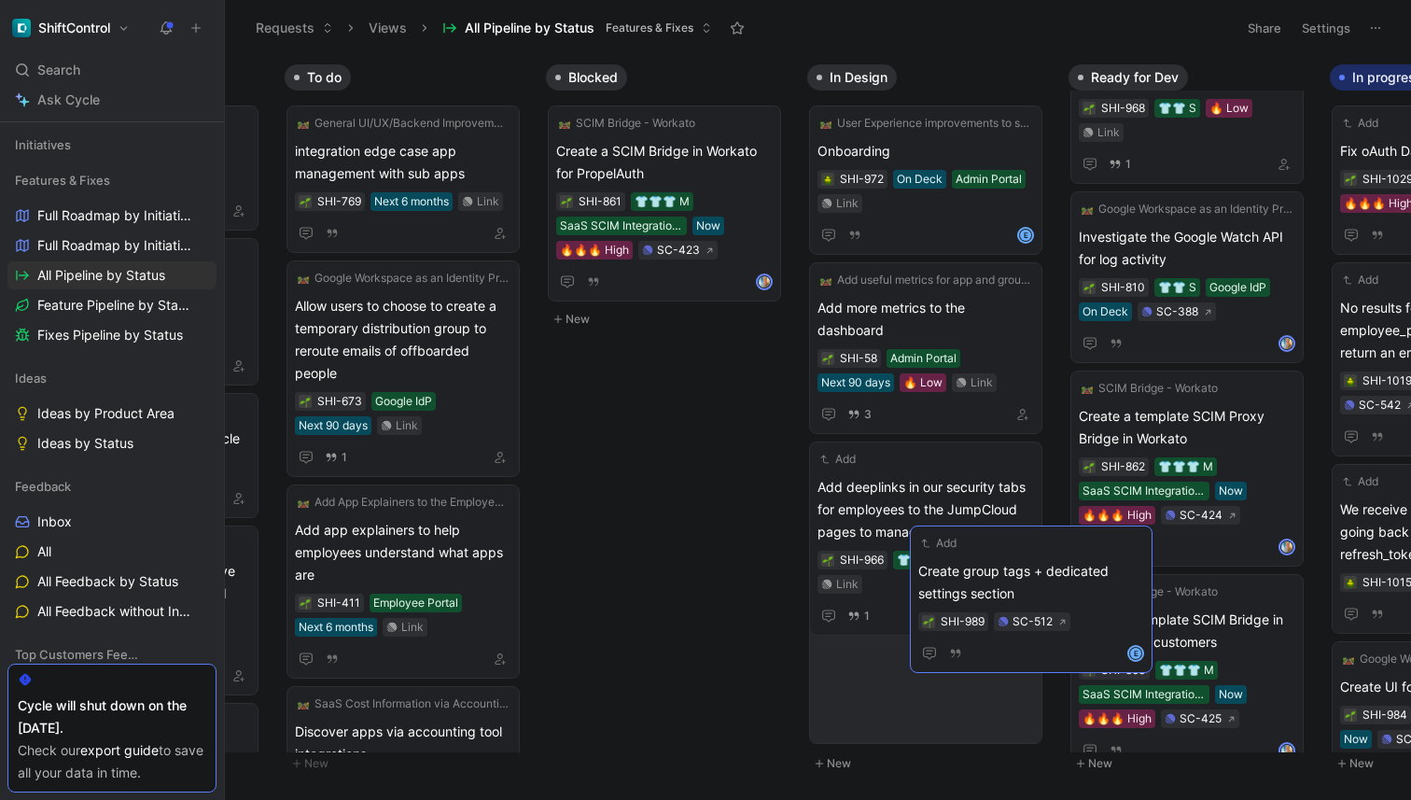
scroll to position [17, 0]
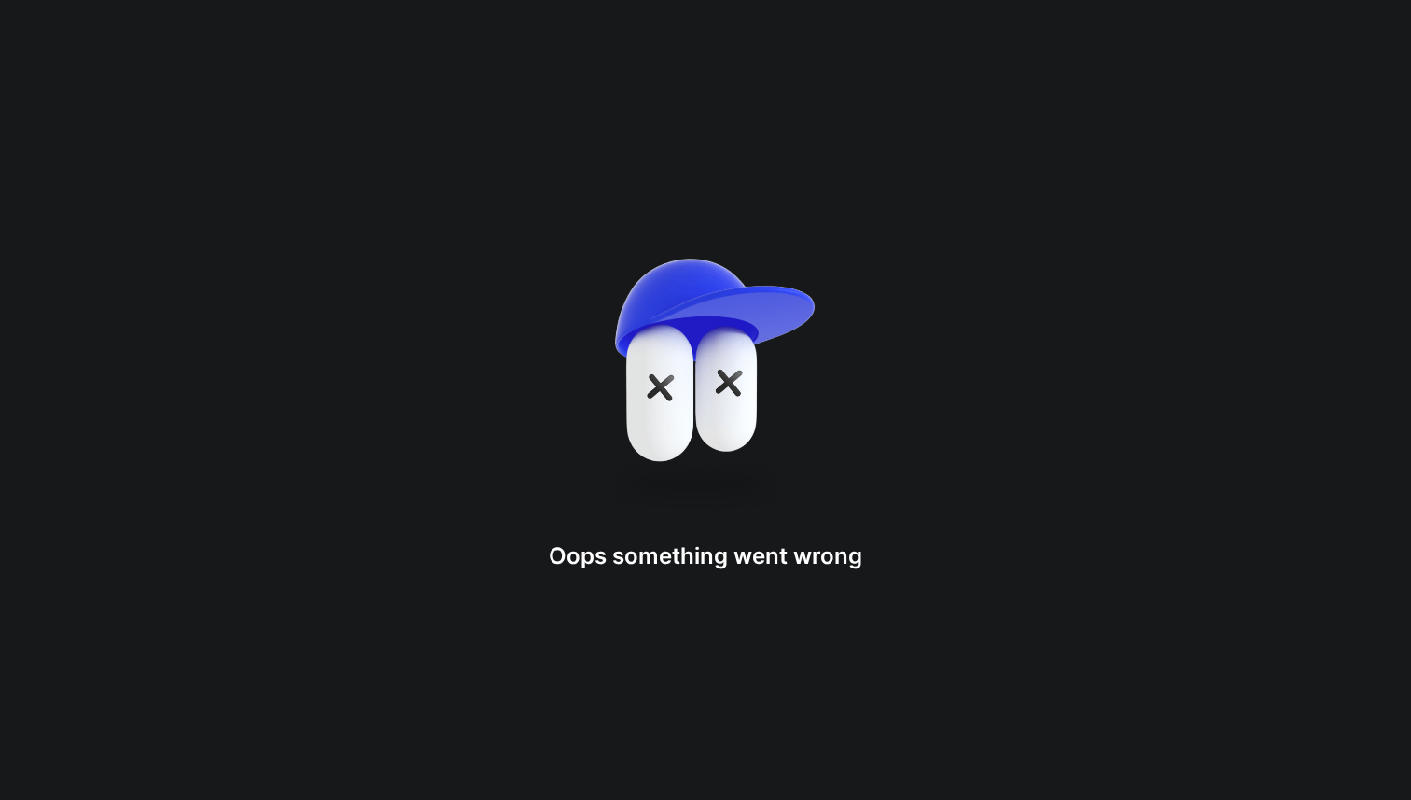
drag, startPoint x: 1008, startPoint y: 323, endPoint x: 1005, endPoint y: 529, distance: 206.3
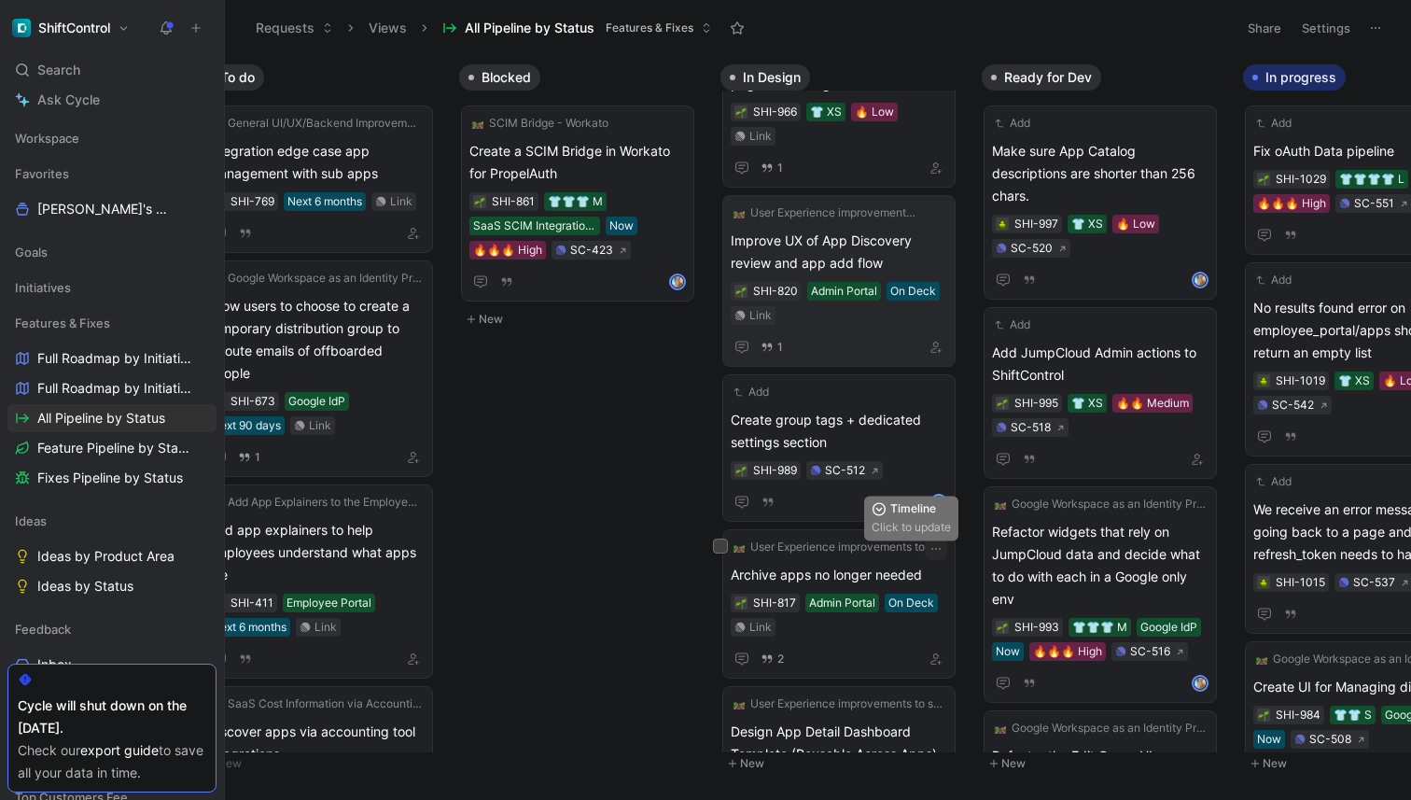
scroll to position [458, 0]
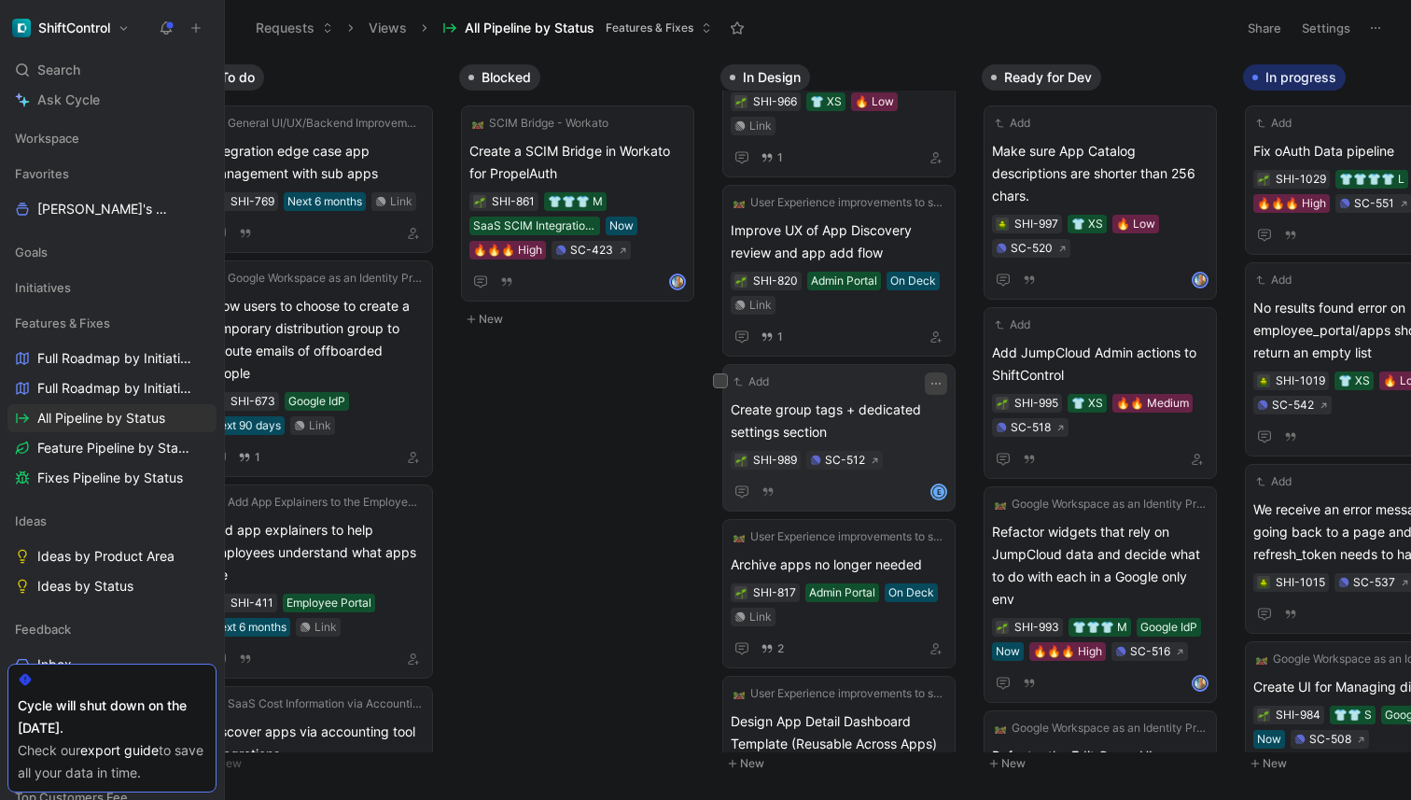
click at [941, 383] on icon "button" at bounding box center [936, 384] width 9 height 2
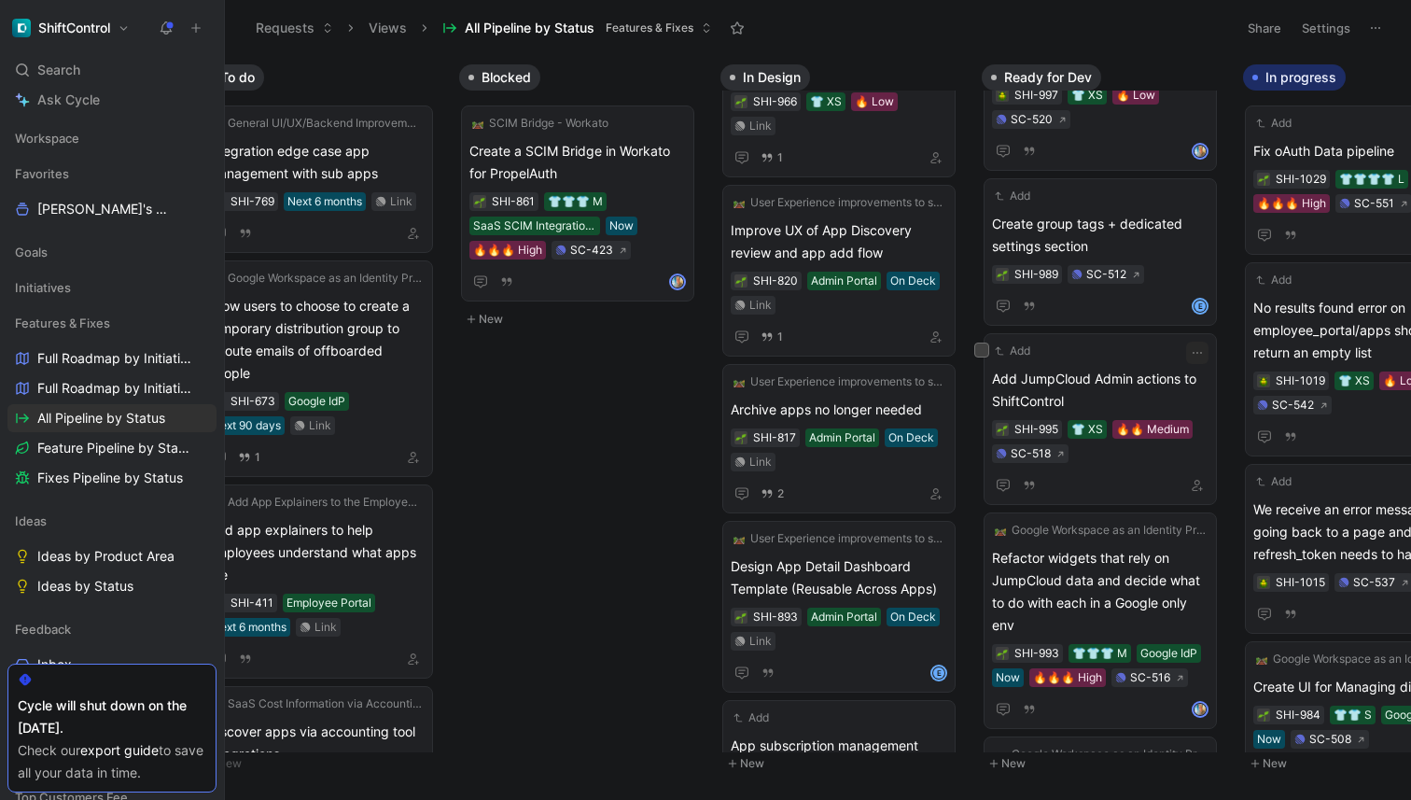
scroll to position [207, 0]
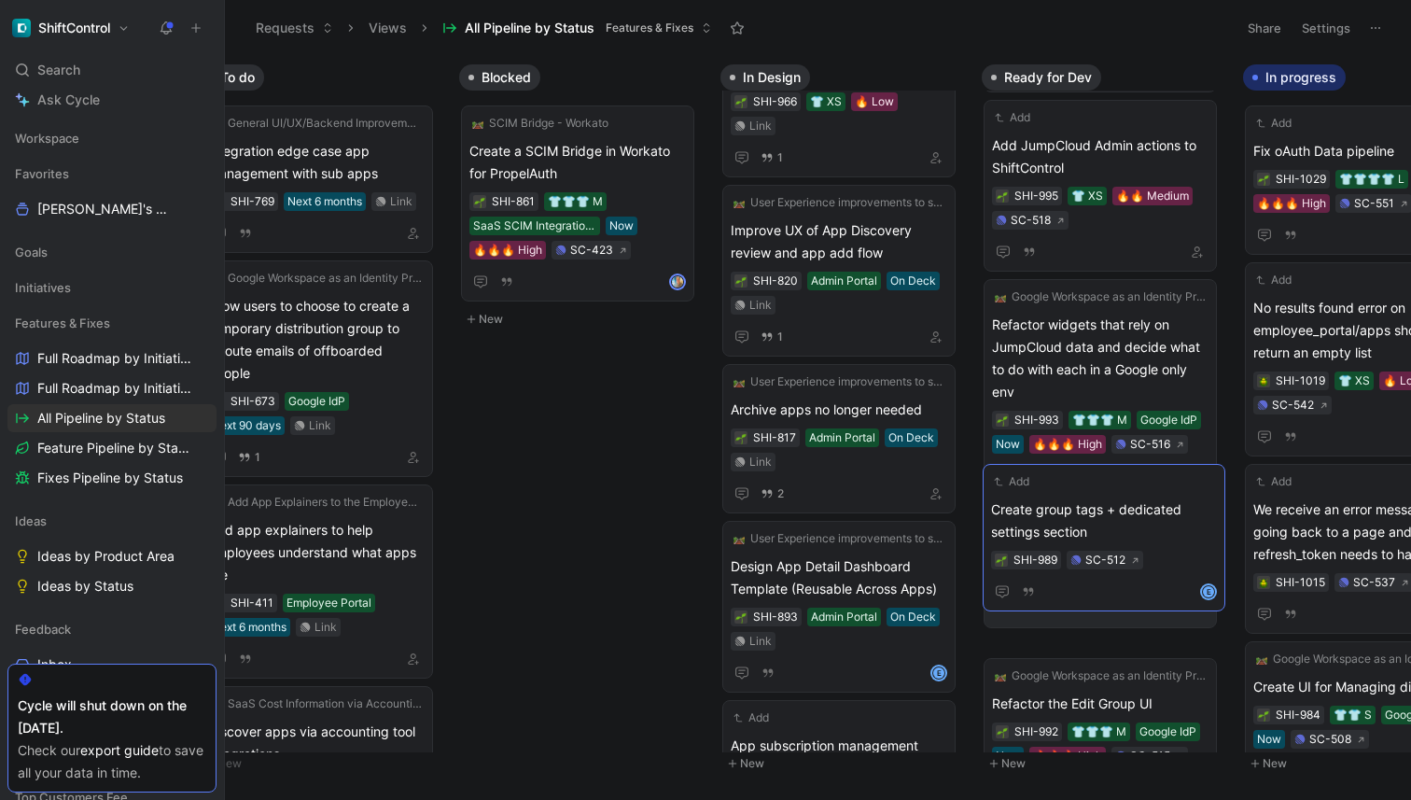
drag, startPoint x: 1131, startPoint y: 173, endPoint x: 1130, endPoint y: 559, distance: 386.5
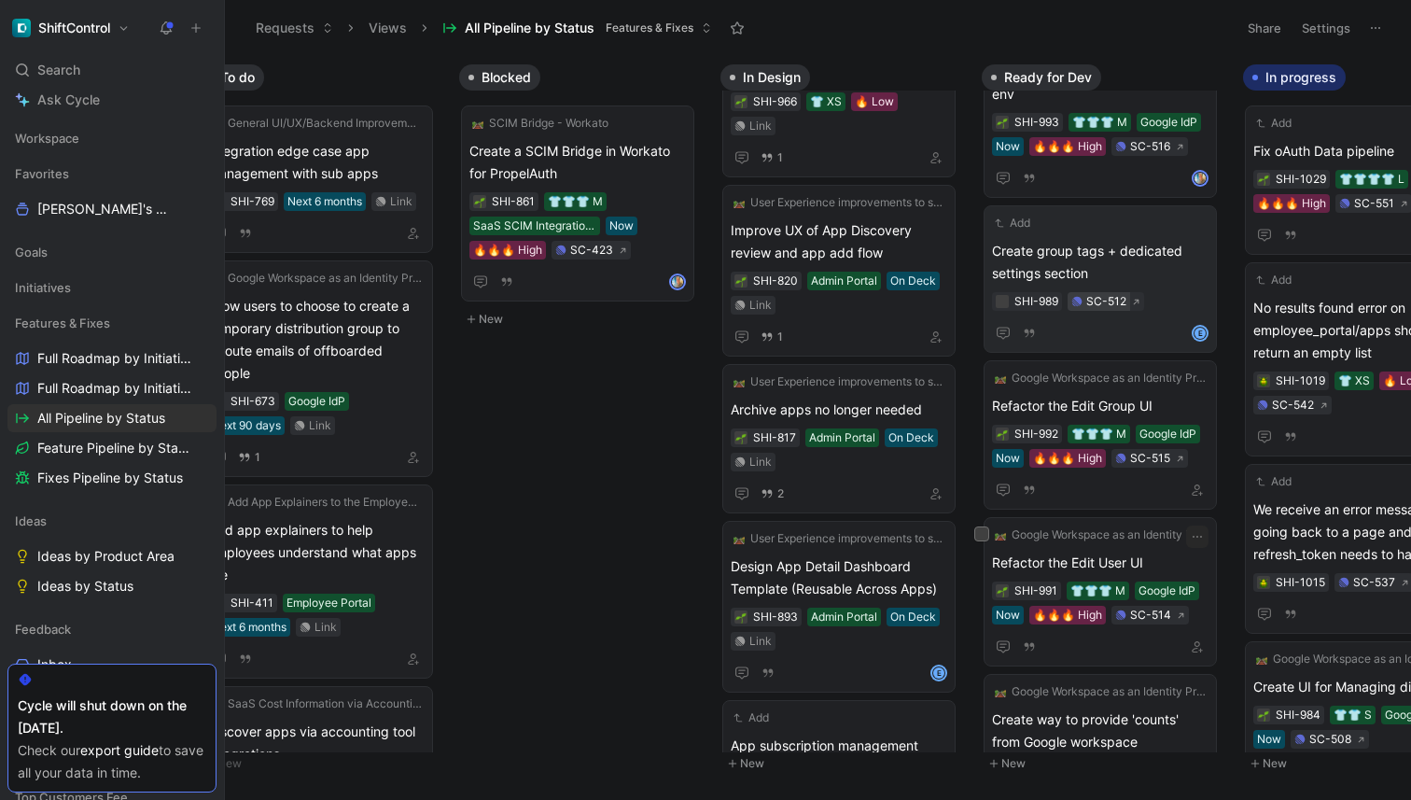
scroll to position [513, 0]
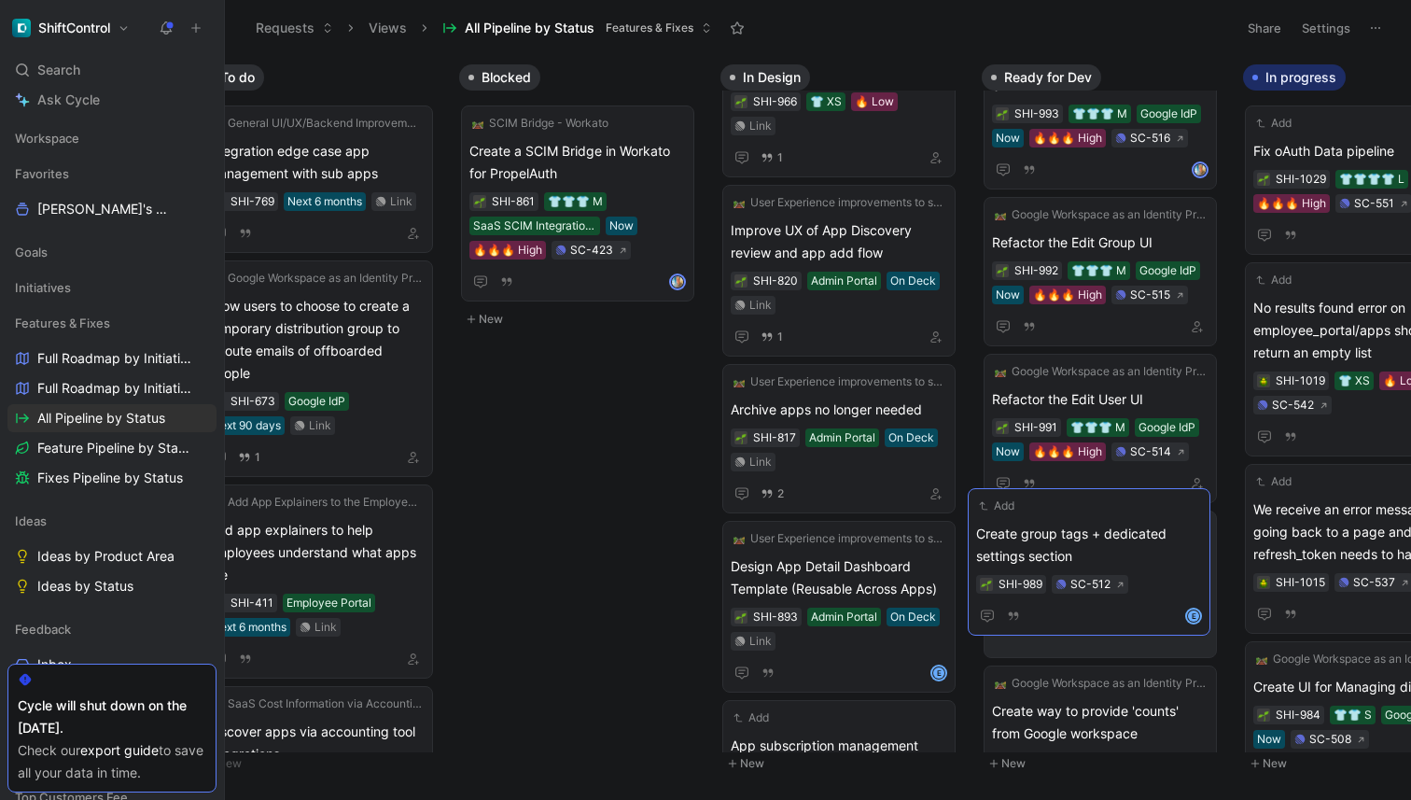
drag, startPoint x: 1172, startPoint y: 238, endPoint x: 1156, endPoint y: 572, distance: 334.6
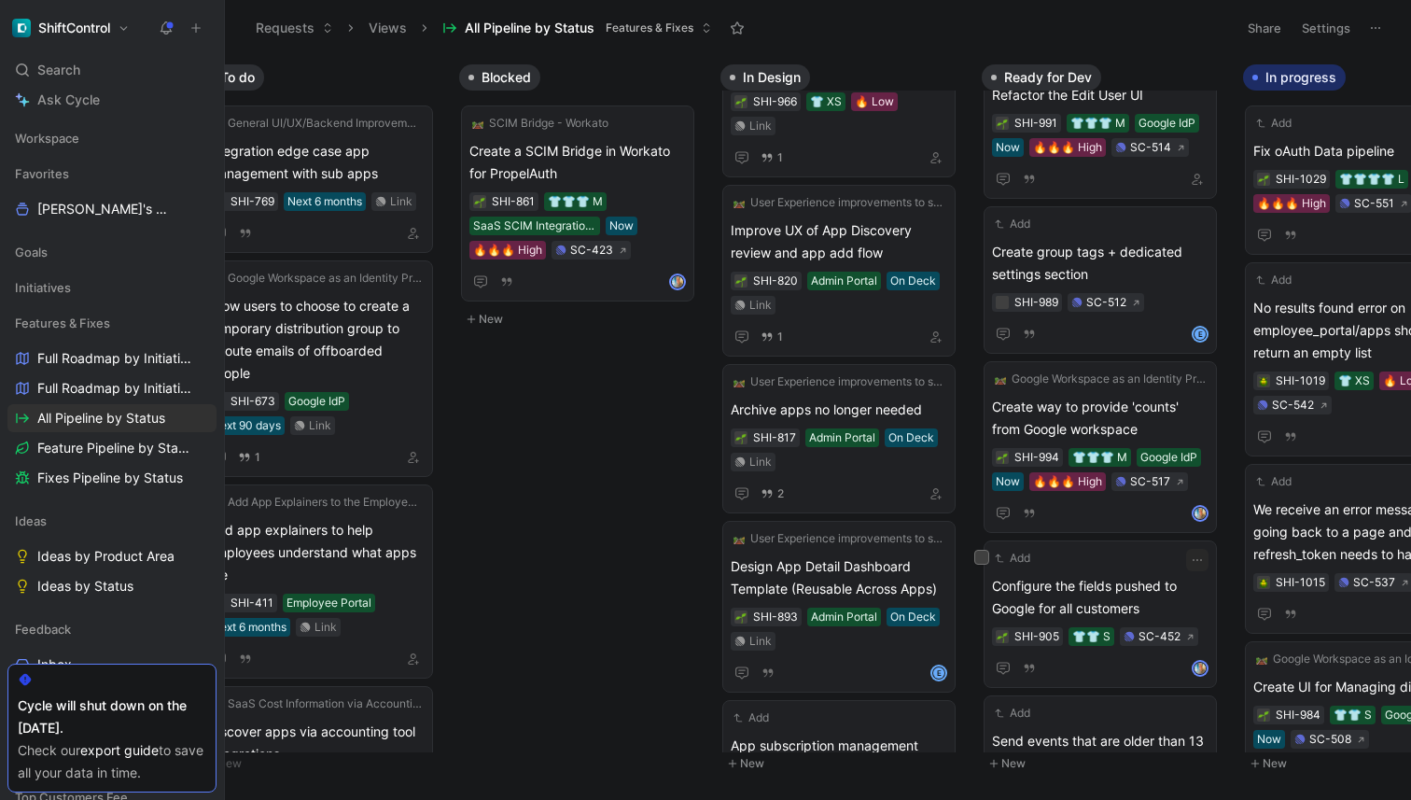
scroll to position [798, 0]
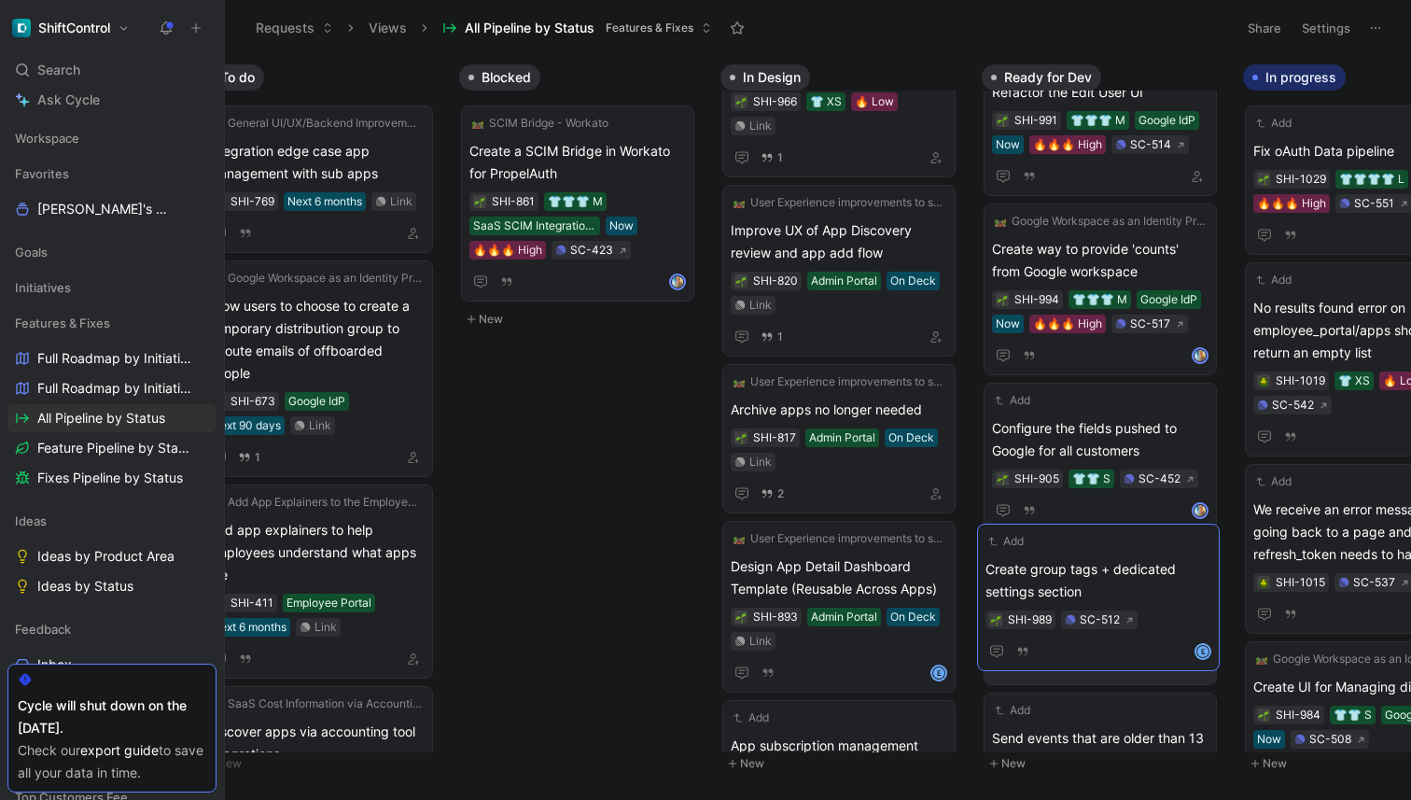
drag, startPoint x: 1161, startPoint y: 252, endPoint x: 1154, endPoint y: 594, distance: 341.7
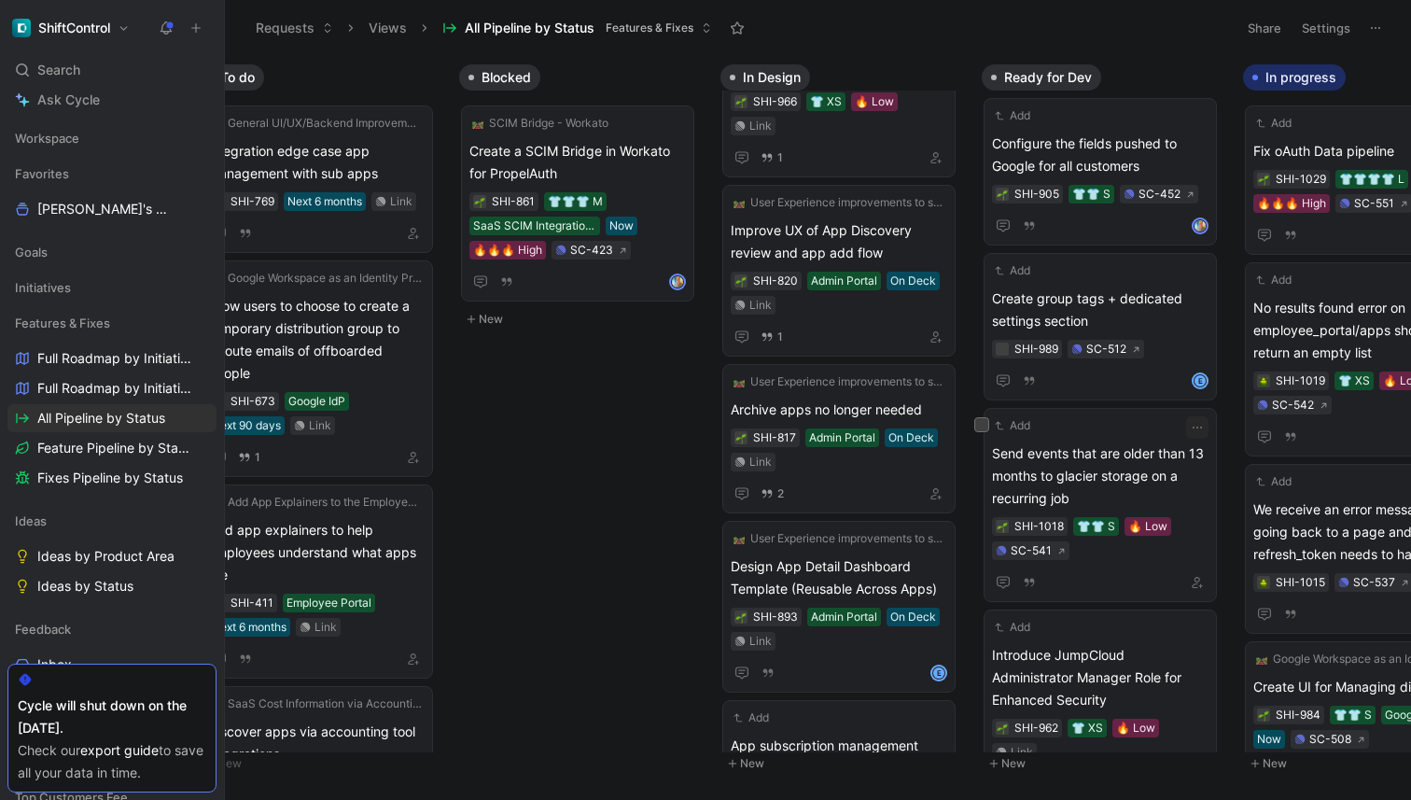
scroll to position [1063, 0]
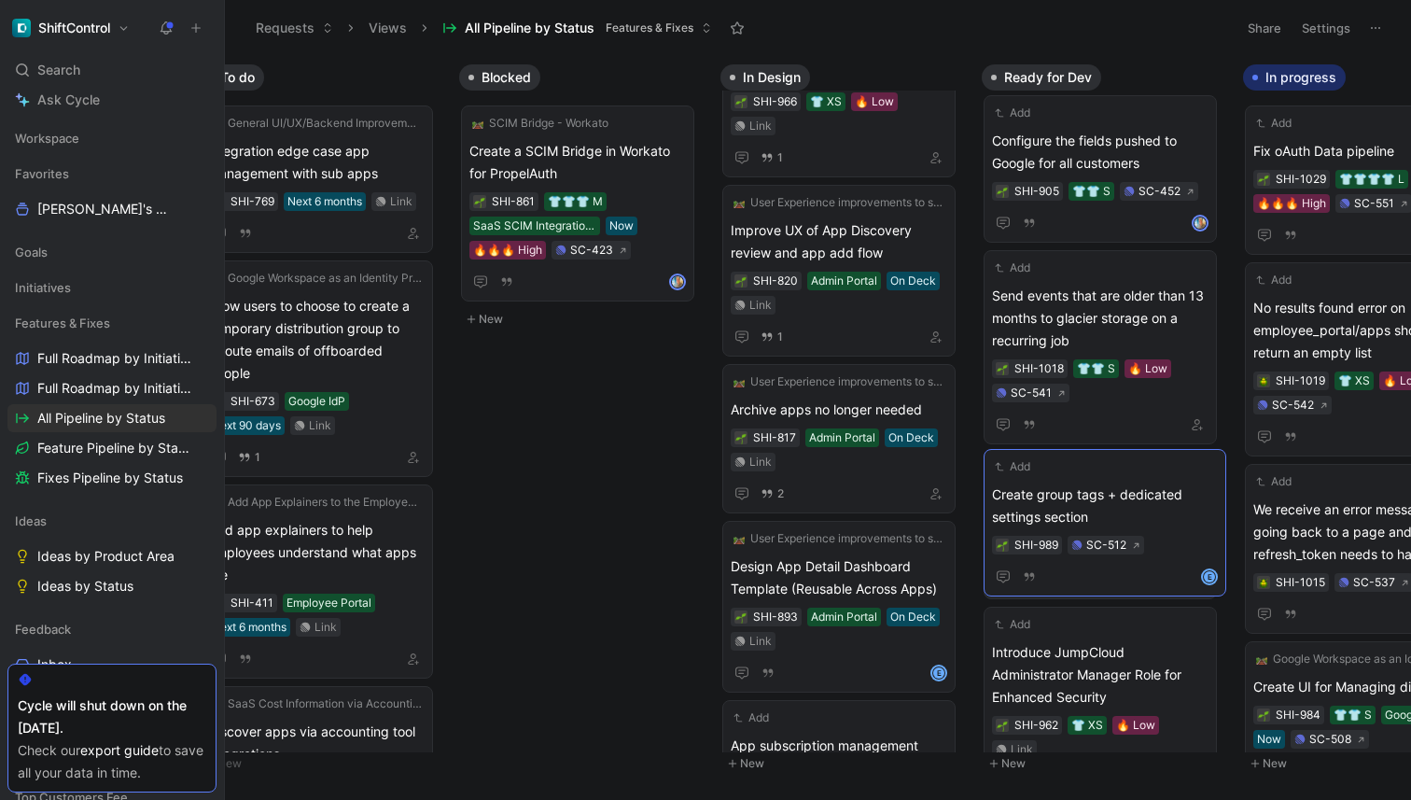
drag, startPoint x: 1161, startPoint y: 329, endPoint x: 1159, endPoint y: 526, distance: 197.0
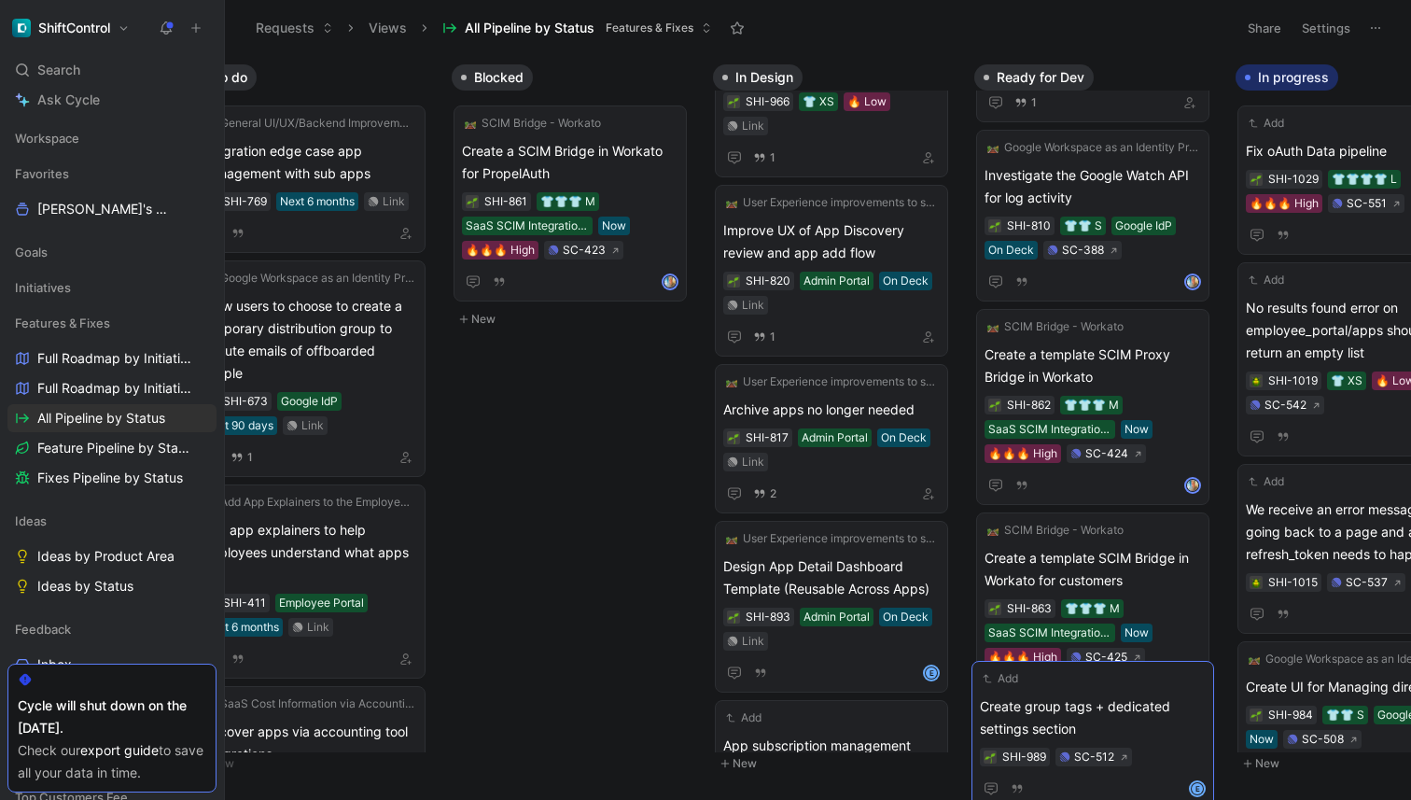
scroll to position [2513, 0]
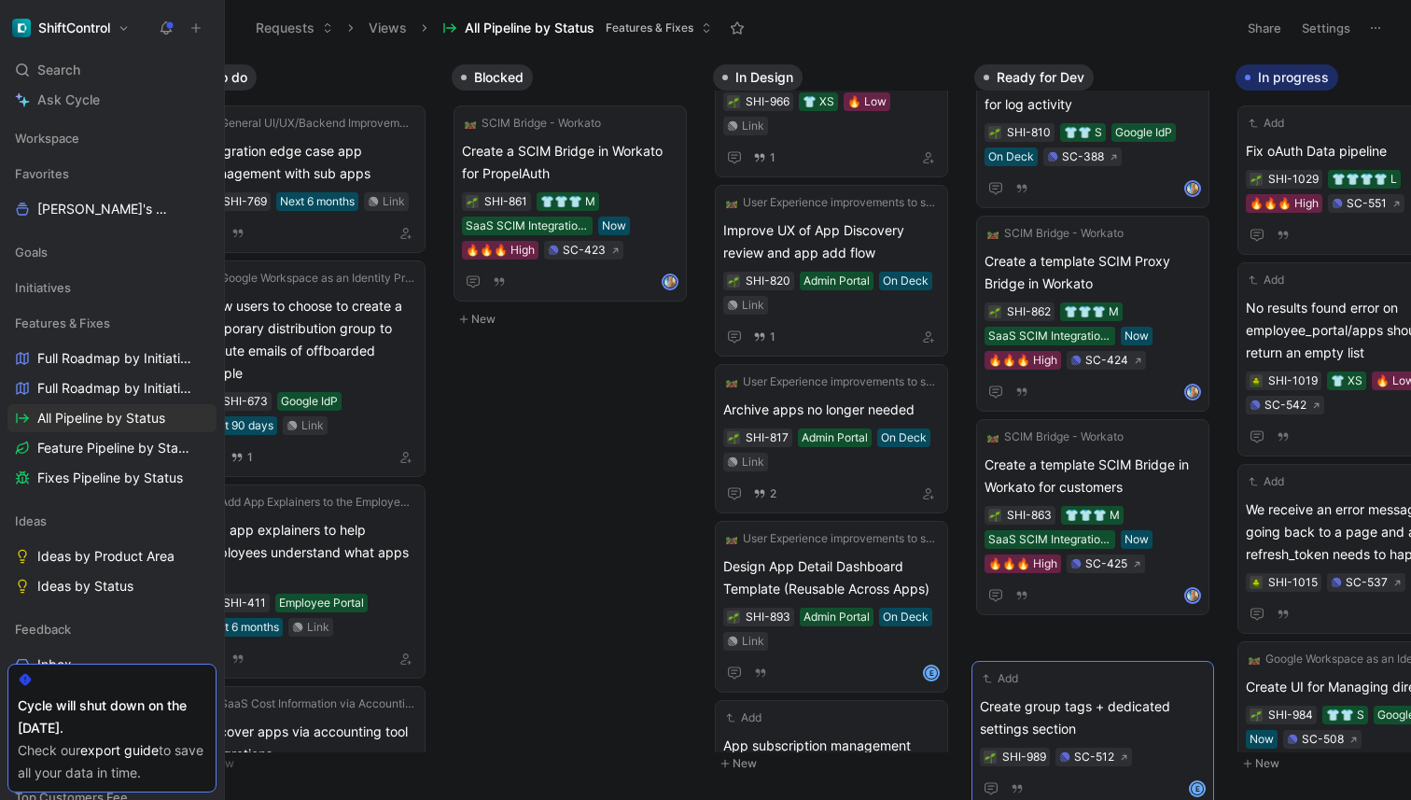
drag, startPoint x: 1184, startPoint y: 537, endPoint x: 1172, endPoint y: 746, distance: 209.5
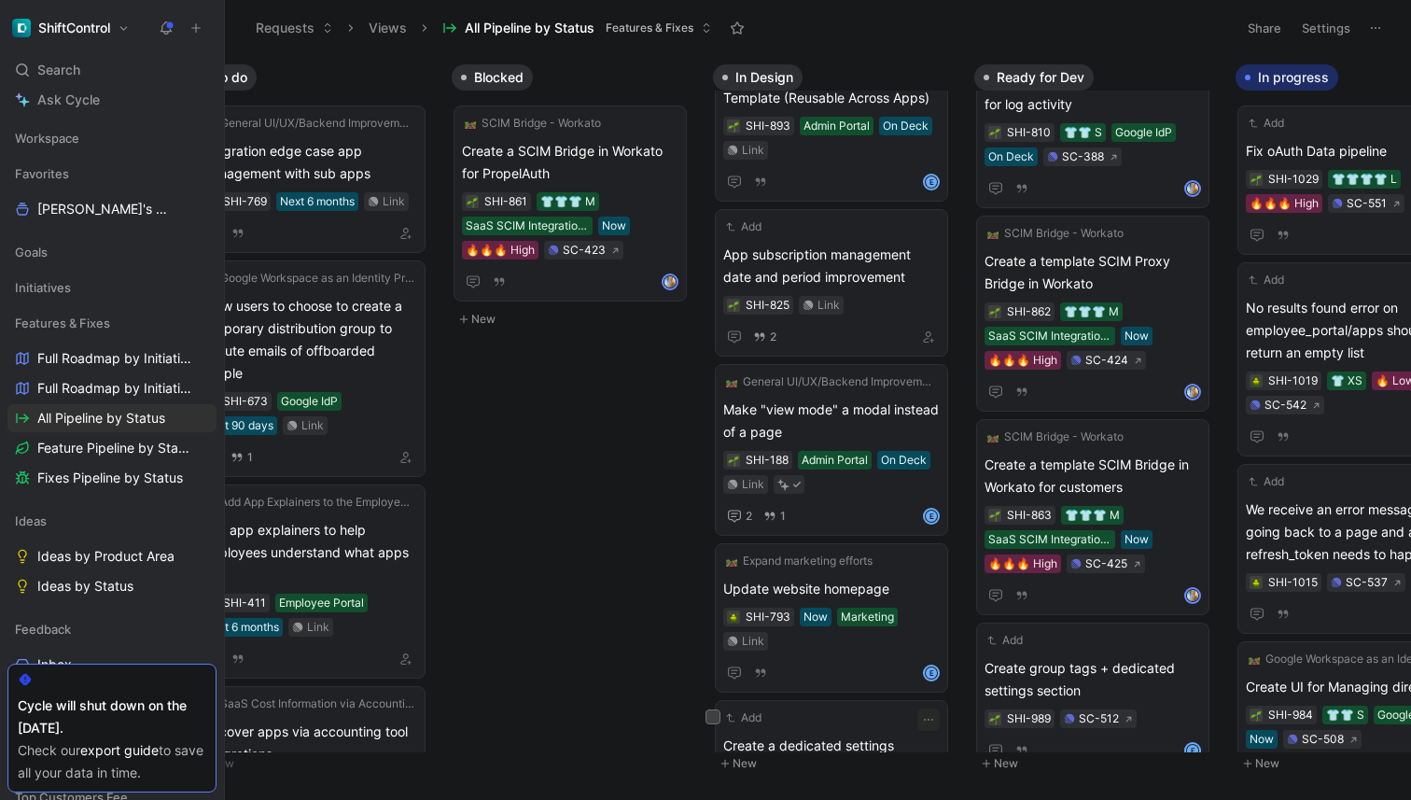
scroll to position [980, 0]
